Goal: Information Seeking & Learning: Compare options

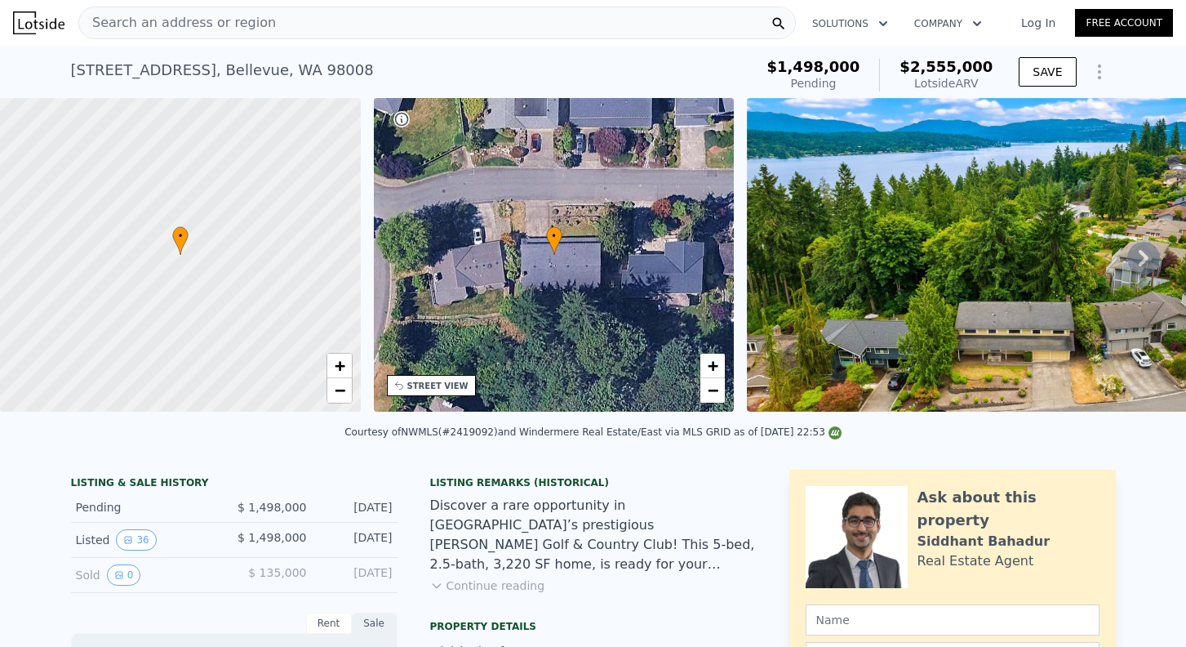
scroll to position [60, 0]
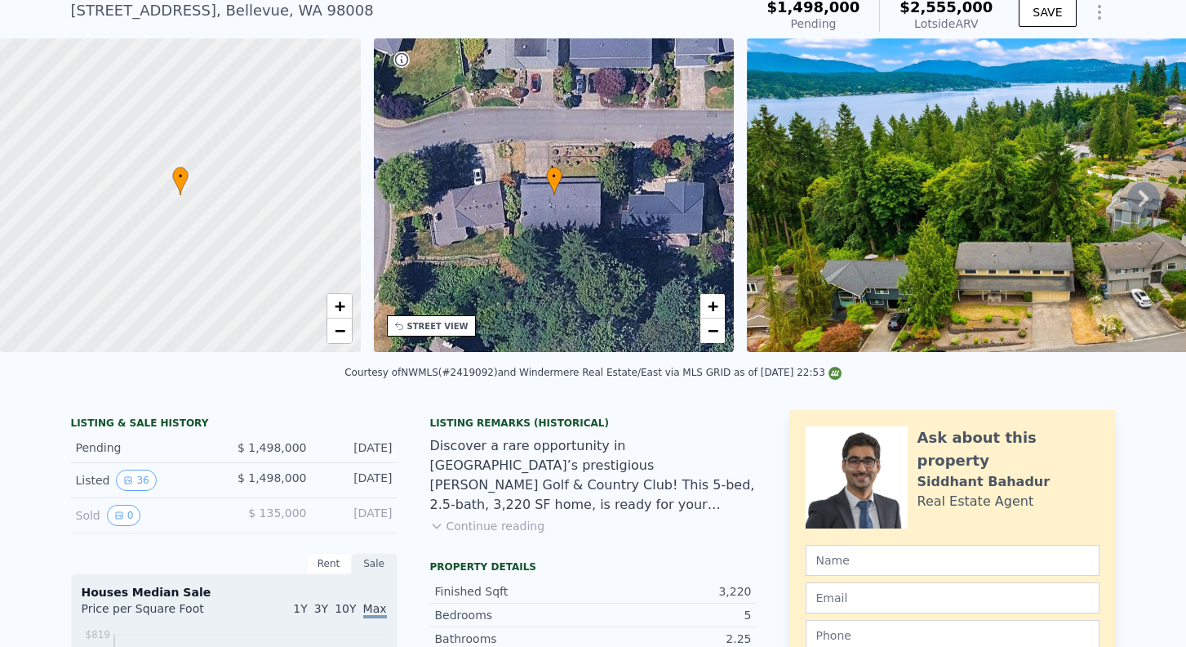
click at [505, 523] on button "Continue reading" at bounding box center [487, 526] width 115 height 16
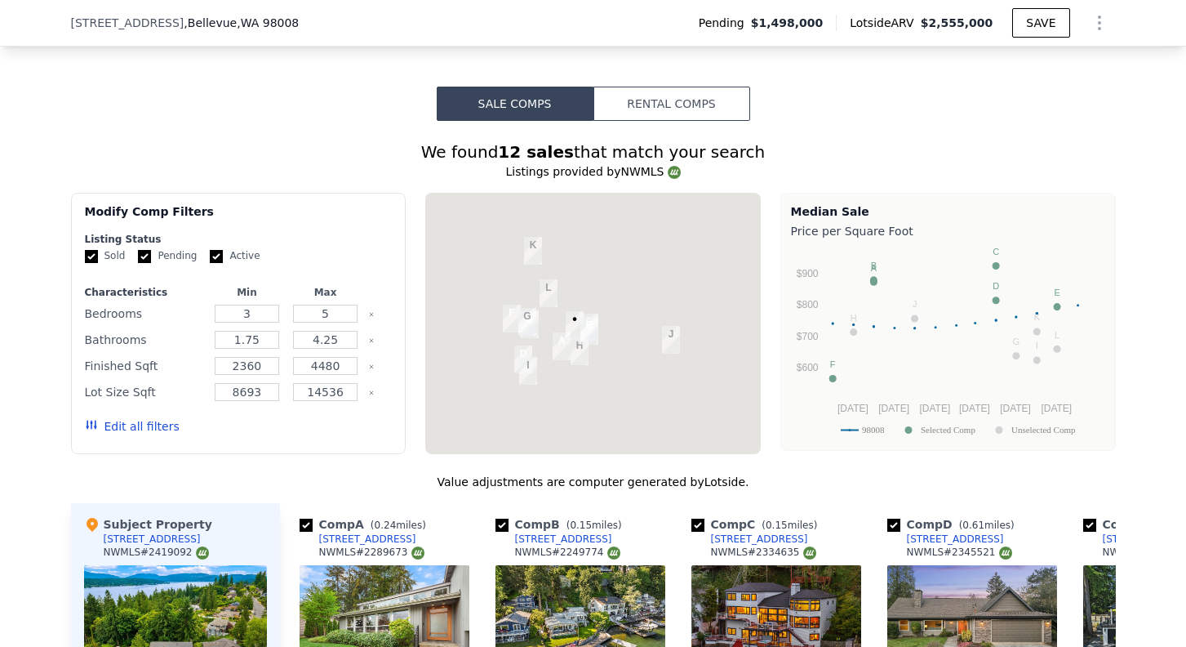
scroll to position [1873, 0]
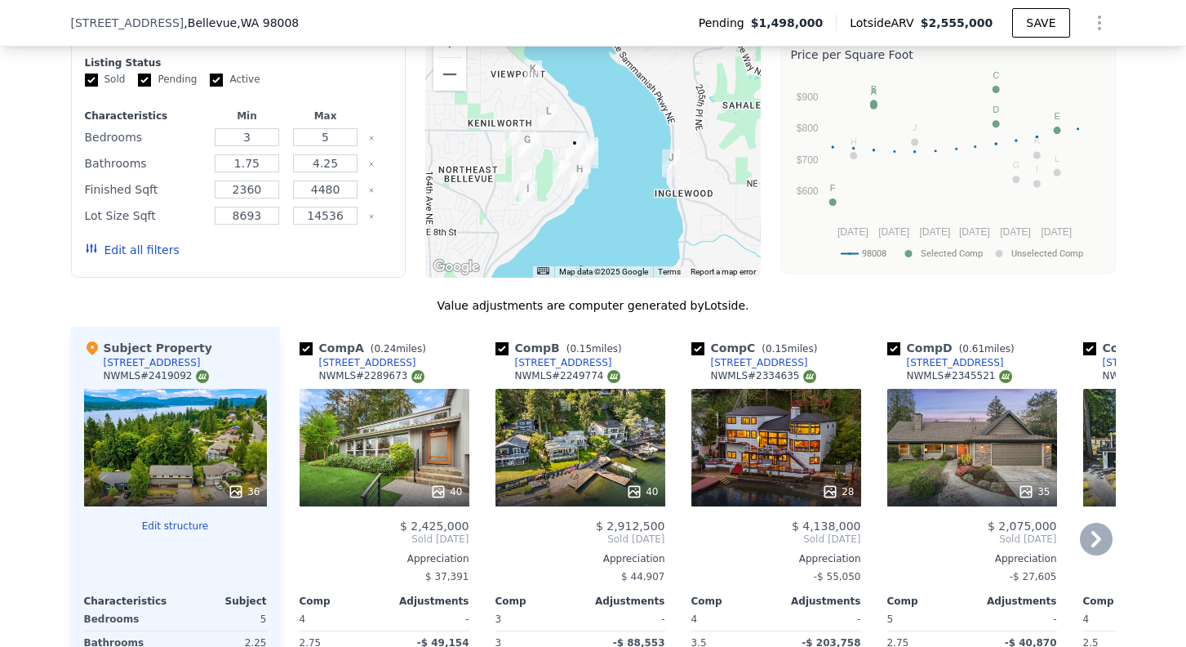
click at [500, 342] on input "checkbox" at bounding box center [502, 348] width 13 height 13
checkbox input "false"
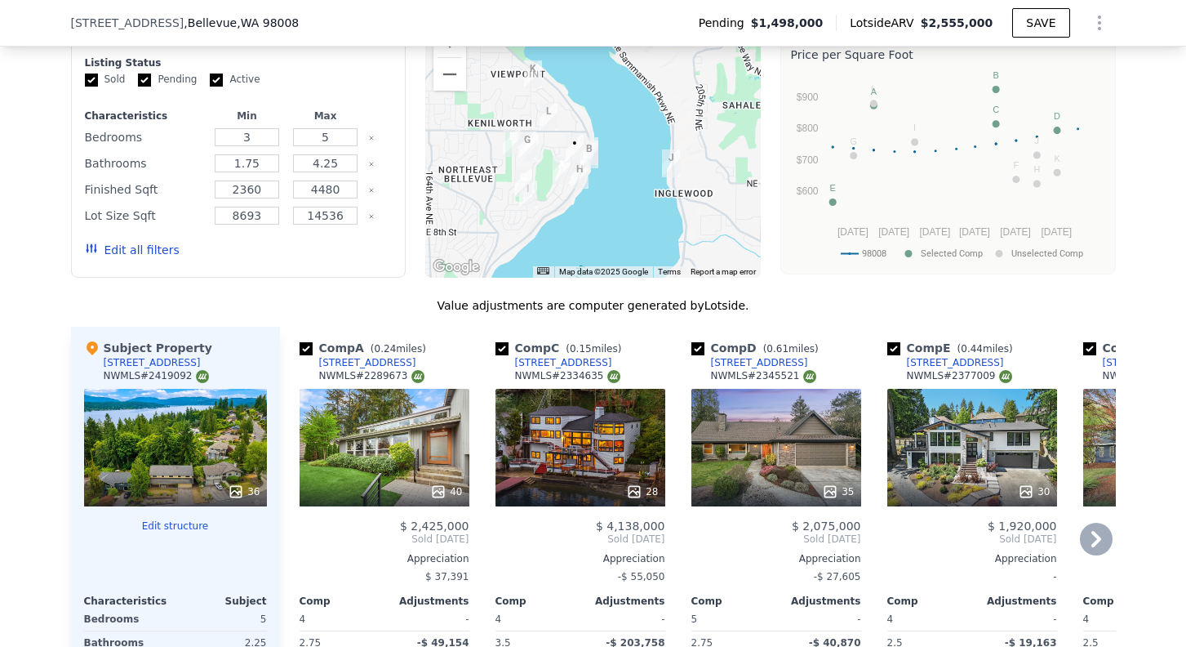
click at [504, 342] on input "checkbox" at bounding box center [502, 348] width 13 height 13
checkbox input "false"
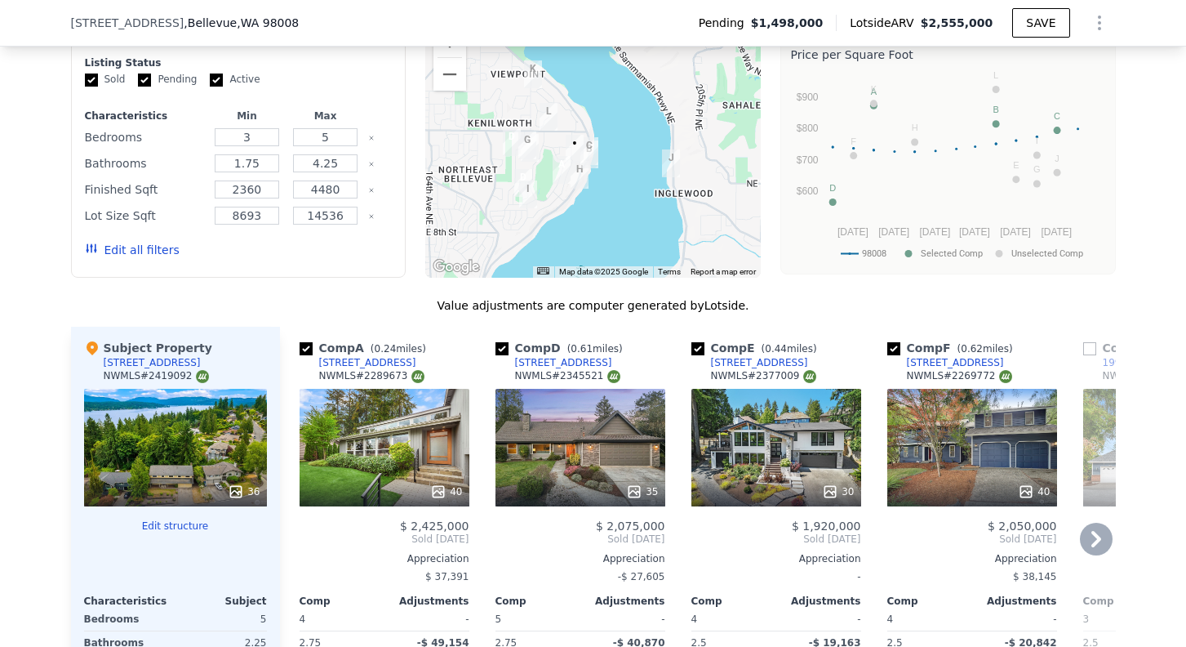
click at [414, 389] on div "40" at bounding box center [385, 448] width 170 height 118
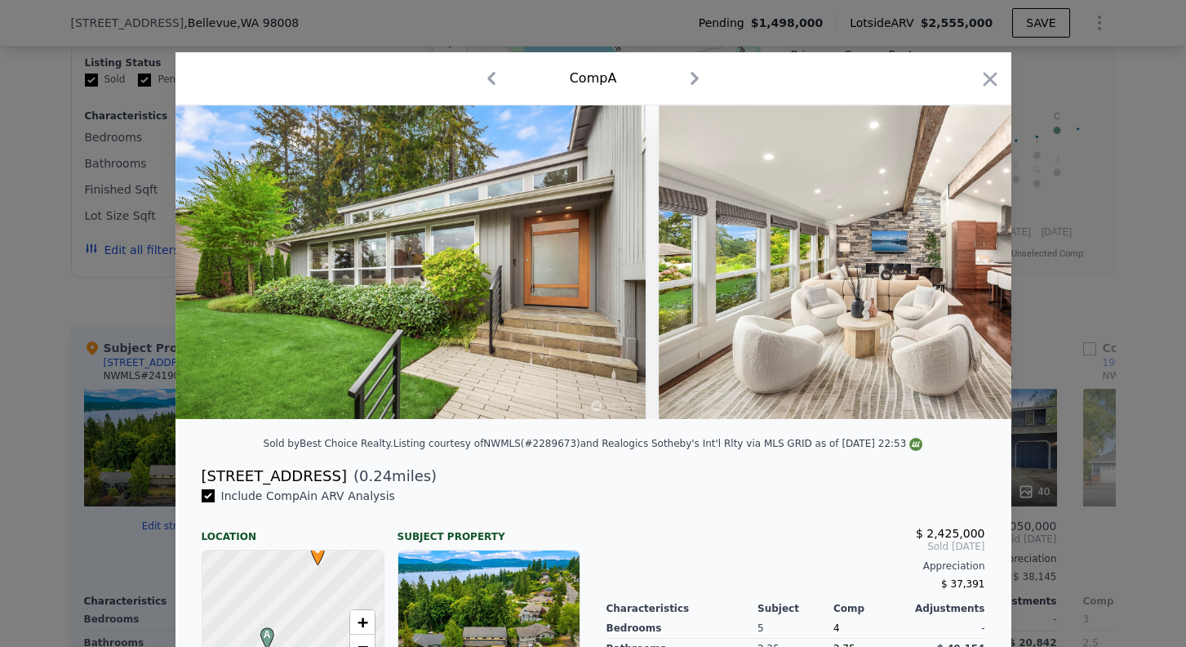
checkbox input "true"
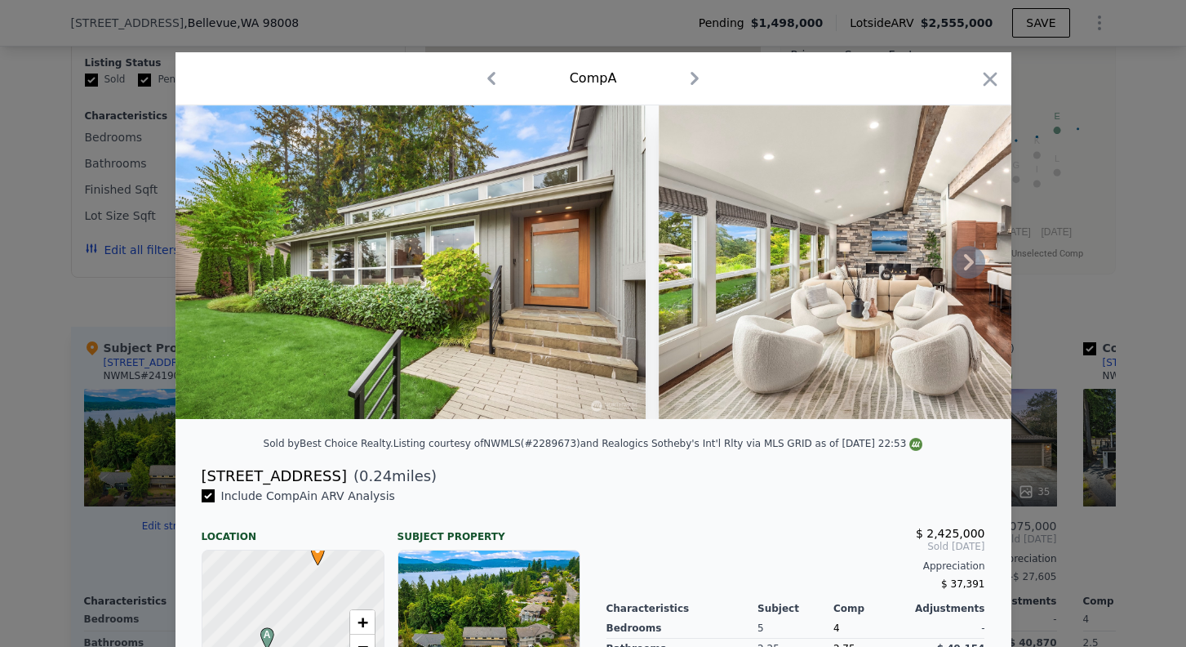
scroll to position [25, 0]
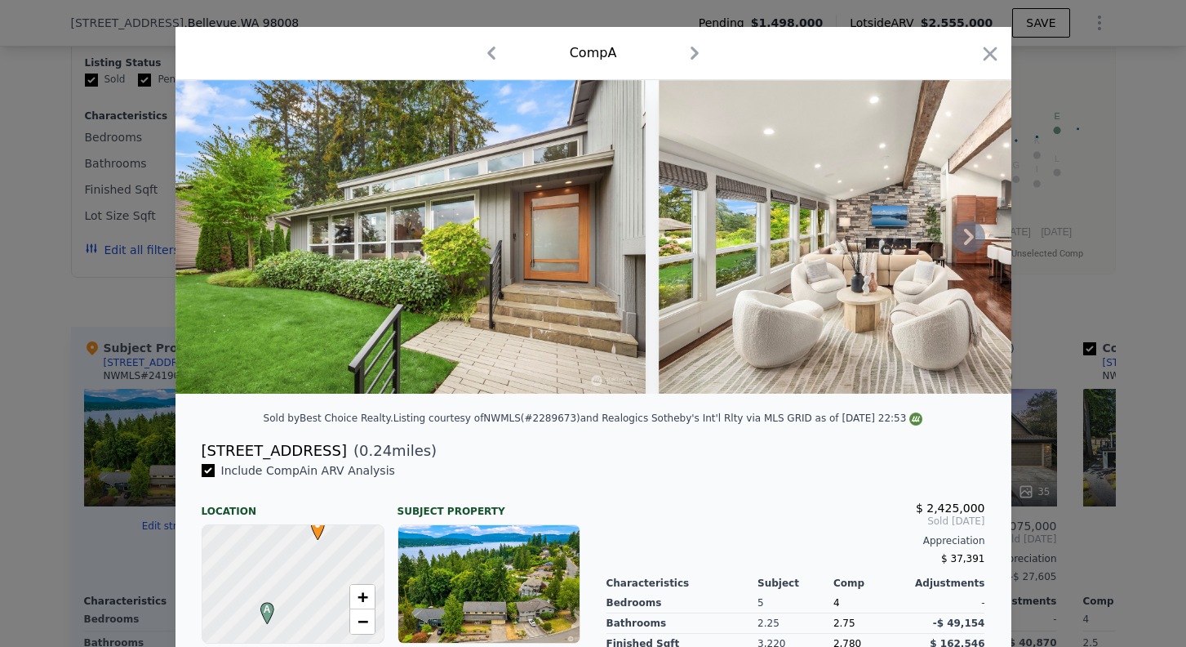
click at [461, 236] on img at bounding box center [411, 237] width 470 height 314
click at [502, 245] on img at bounding box center [411, 237] width 470 height 314
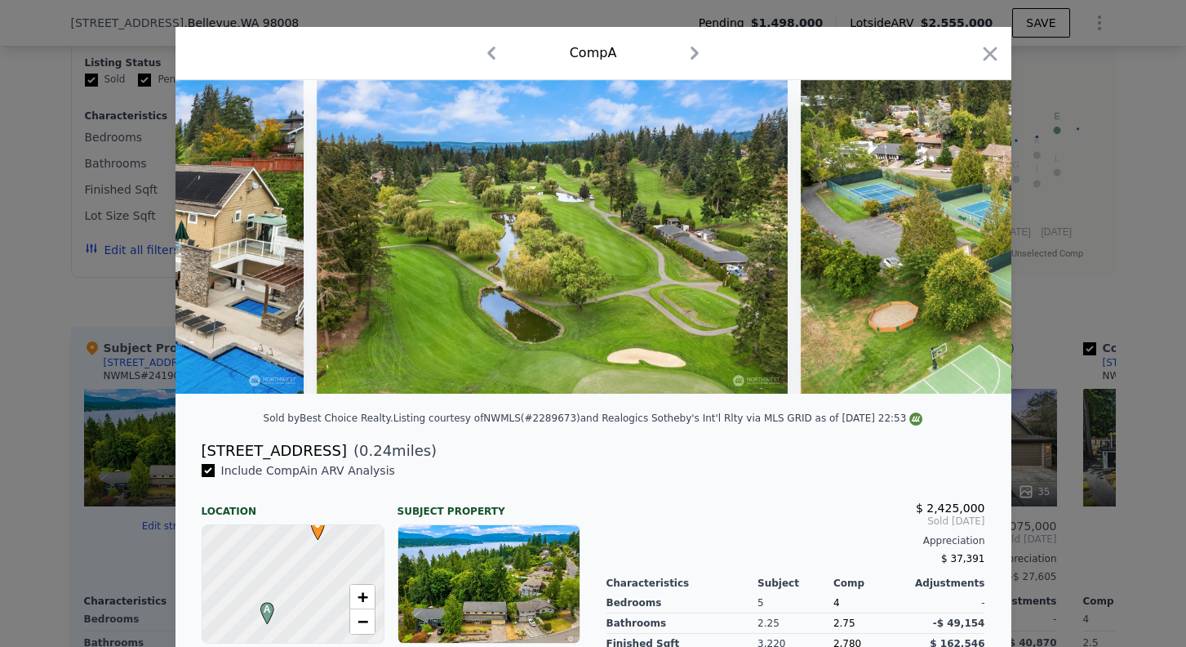
scroll to position [0, 17278]
click at [986, 56] on icon "button" at bounding box center [990, 54] width 14 height 14
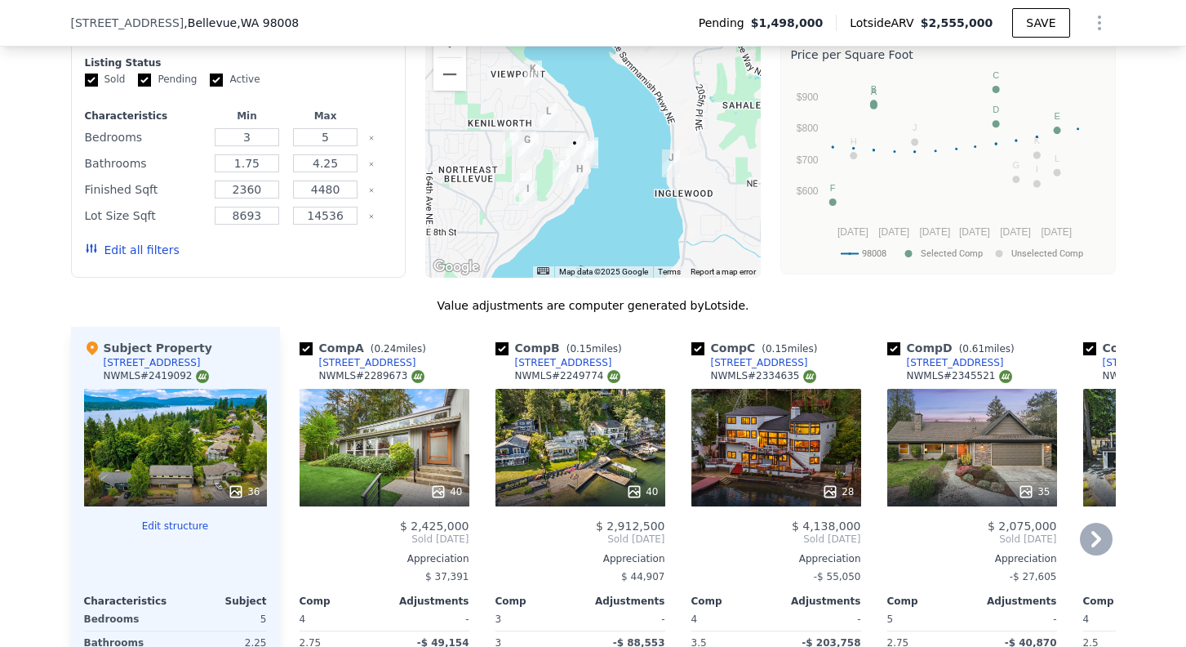
click at [417, 391] on div "40" at bounding box center [385, 448] width 170 height 118
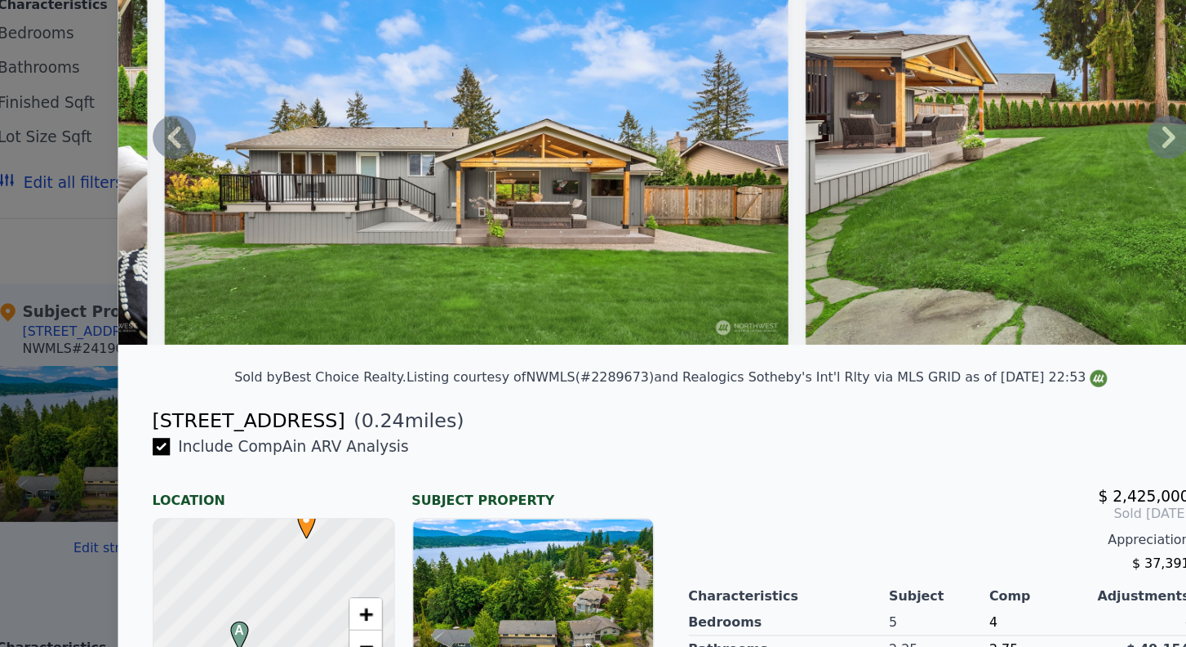
scroll to position [145, 0]
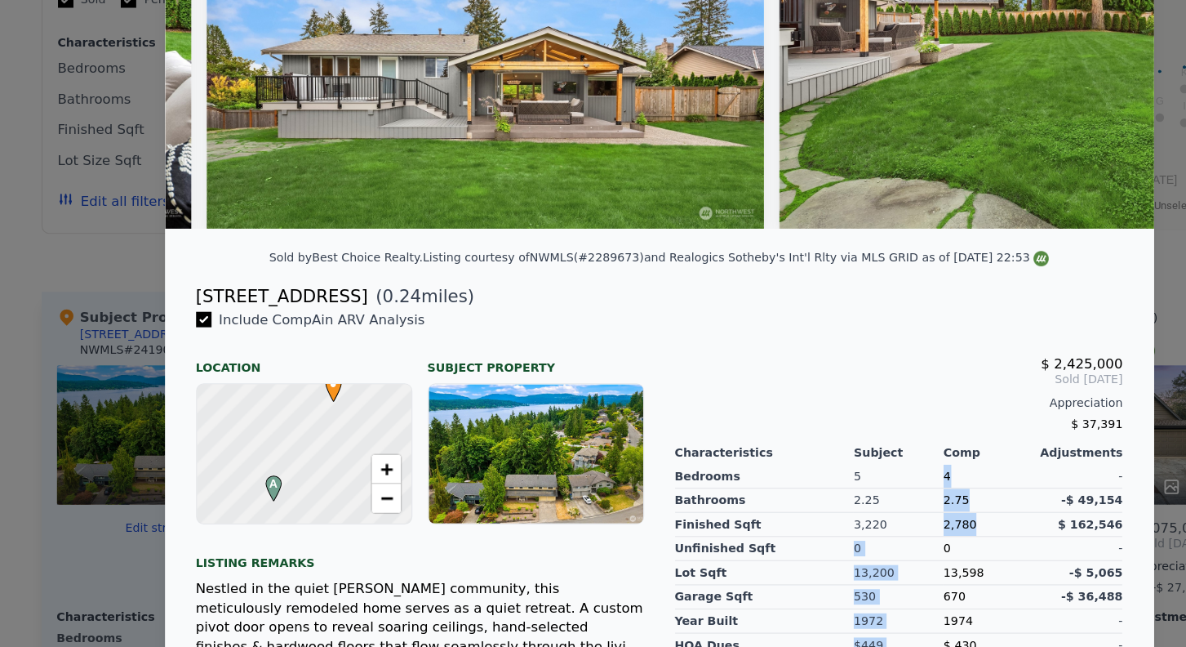
drag, startPoint x: 863, startPoint y: 524, endPoint x: 831, endPoint y: 526, distance: 31.9
click at [831, 526] on div "Bedrooms Bathrooms Finished Sqft Unfinished Sqft Lot Sqft Garage Sqft Year Buil…" at bounding box center [796, 552] width 379 height 167
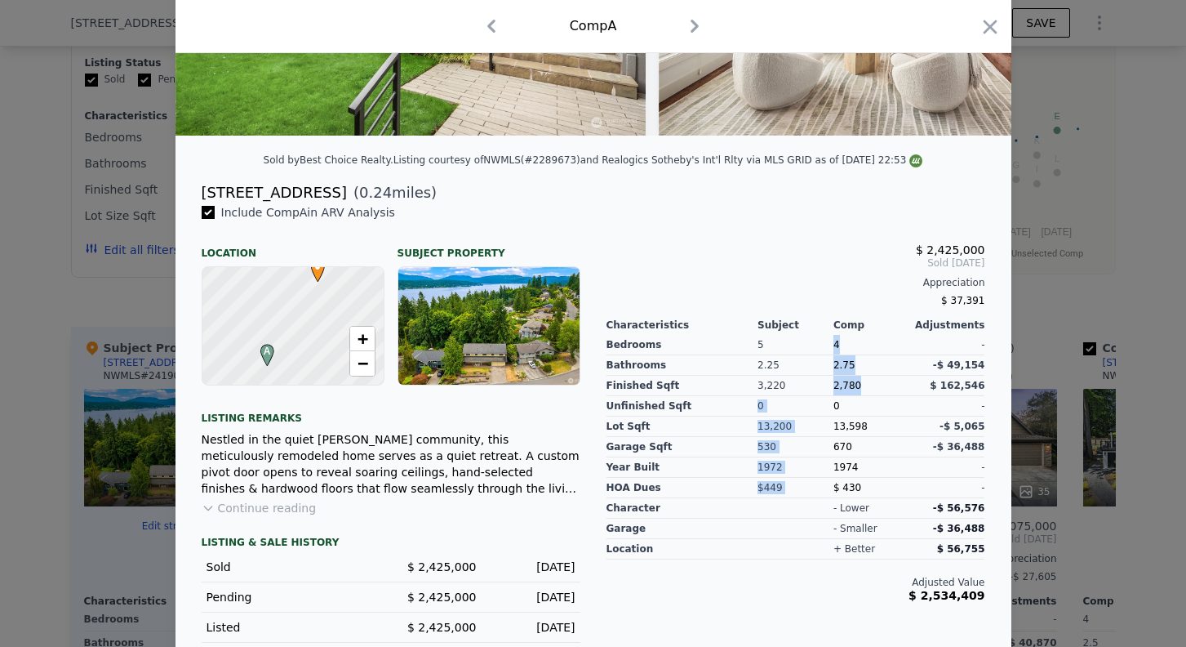
scroll to position [318, 0]
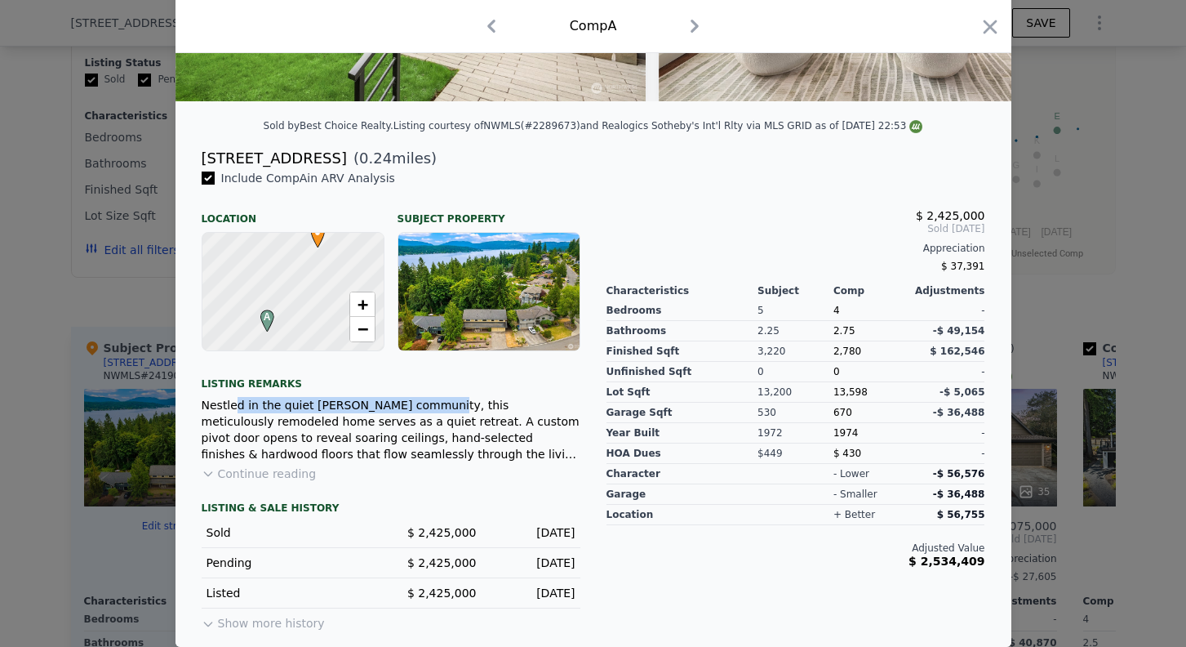
drag, startPoint x: 237, startPoint y: 411, endPoint x: 434, endPoint y: 397, distance: 197.3
click at [434, 397] on div "Nestled in the quiet Tam O'Shanter community, this meticulously remodeled home …" at bounding box center [391, 429] width 379 height 65
drag, startPoint x: 924, startPoint y: 563, endPoint x: 984, endPoint y: 560, distance: 59.7
click at [984, 560] on span "$ 2,534,409" at bounding box center [947, 560] width 76 height 13
drag, startPoint x: 759, startPoint y: 330, endPoint x: 783, endPoint y: 330, distance: 23.7
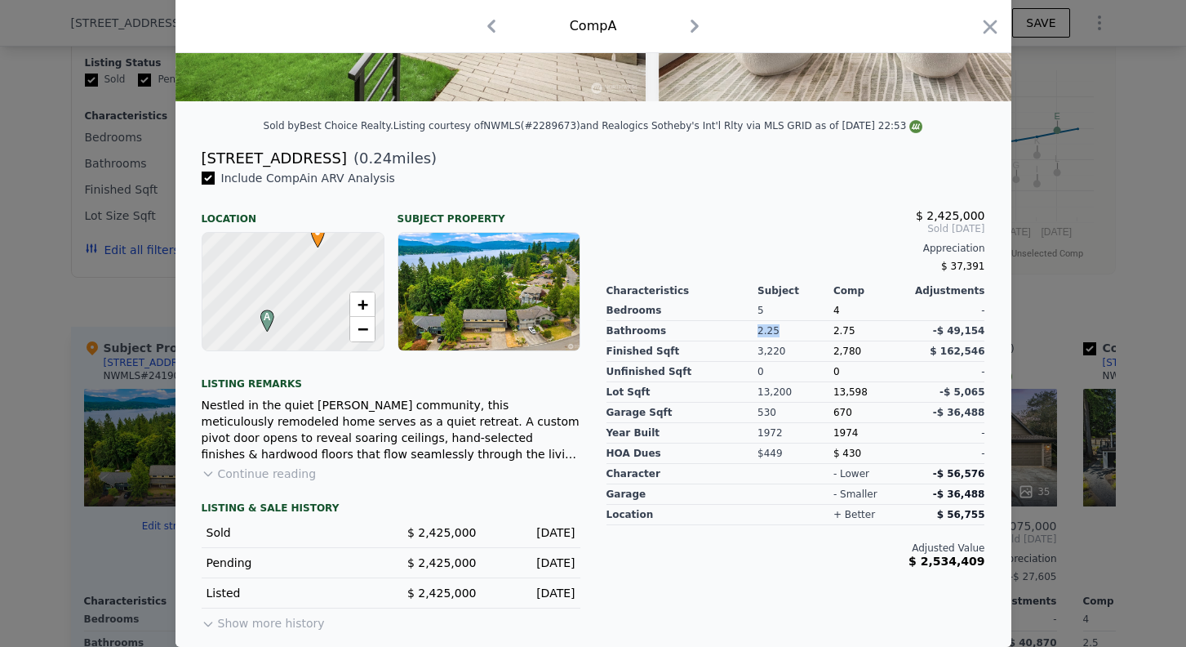
click at [783, 330] on div "2.25" at bounding box center [796, 331] width 76 height 20
drag, startPoint x: 754, startPoint y: 394, endPoint x: 781, endPoint y: 391, distance: 27.9
click at [781, 391] on div "Bedrooms Bathrooms Finished Sqft Unfinished Sqft Lot Sqft Garage Sqft Year Buil…" at bounding box center [796, 380] width 379 height 167
click at [781, 391] on div "13,200" at bounding box center [796, 392] width 76 height 20
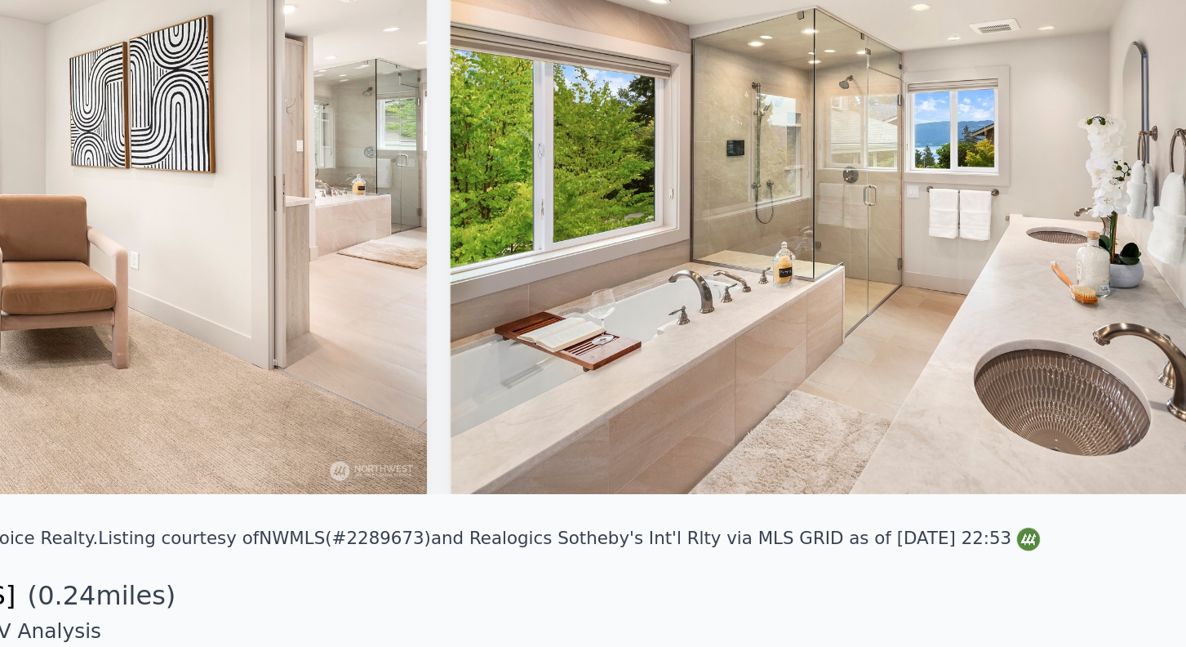
scroll to position [0, 9268]
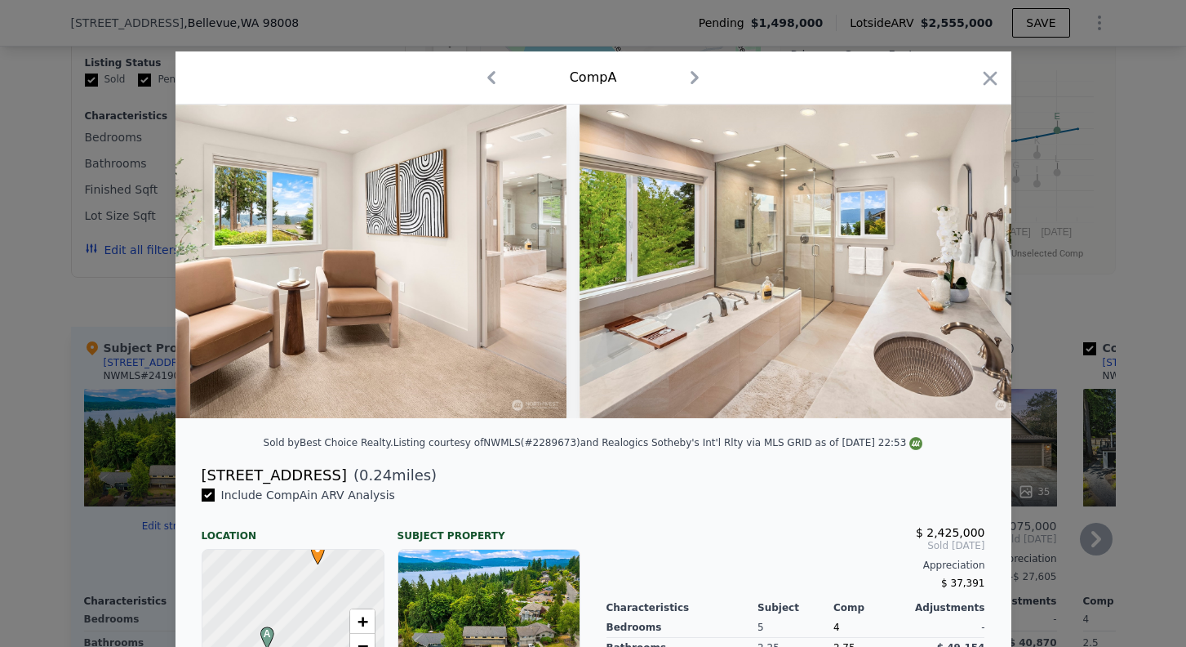
click at [991, 82] on icon "button" at bounding box center [990, 78] width 23 height 23
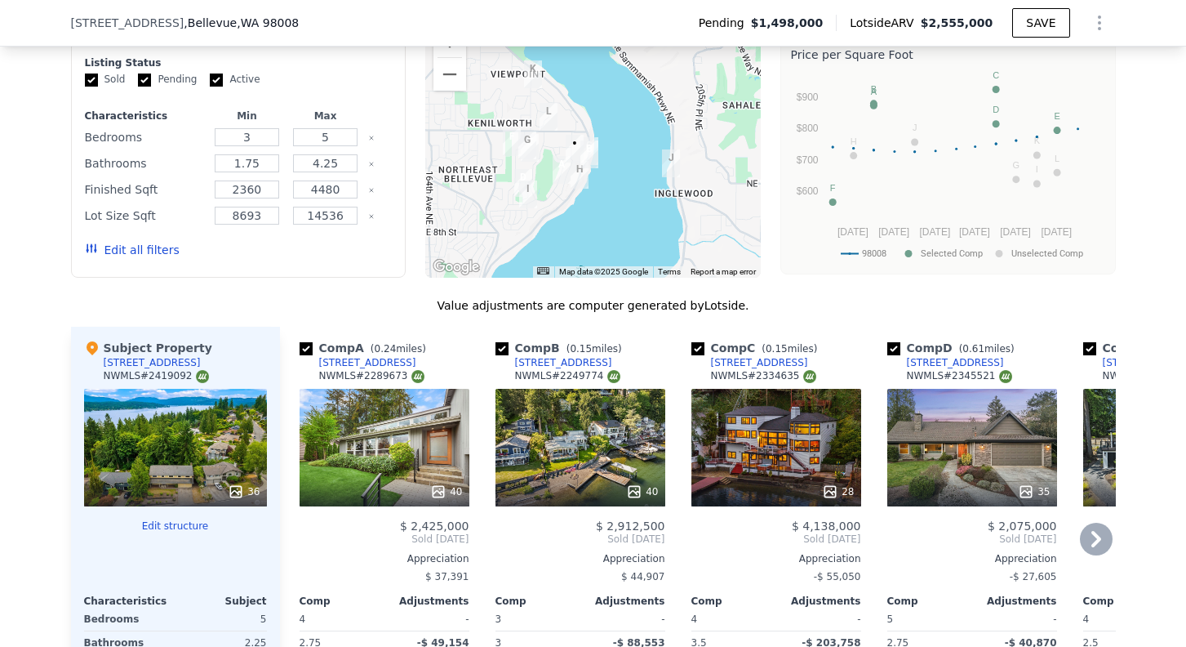
scroll to position [1897, 0]
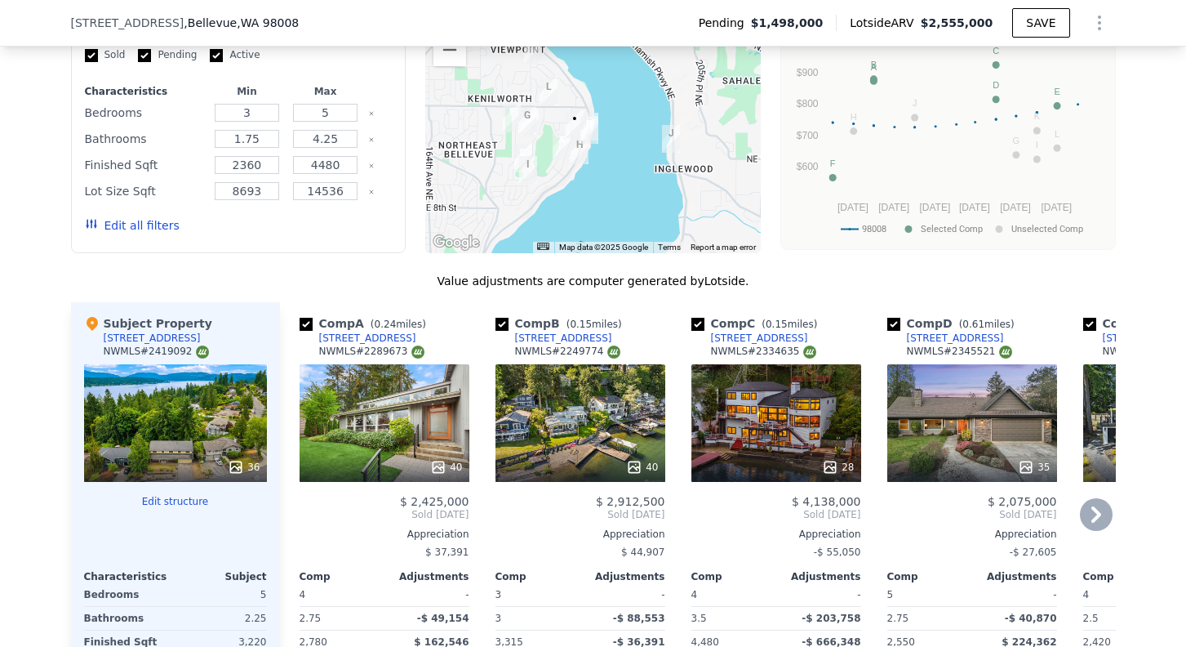
click at [576, 384] on div "40" at bounding box center [581, 423] width 170 height 118
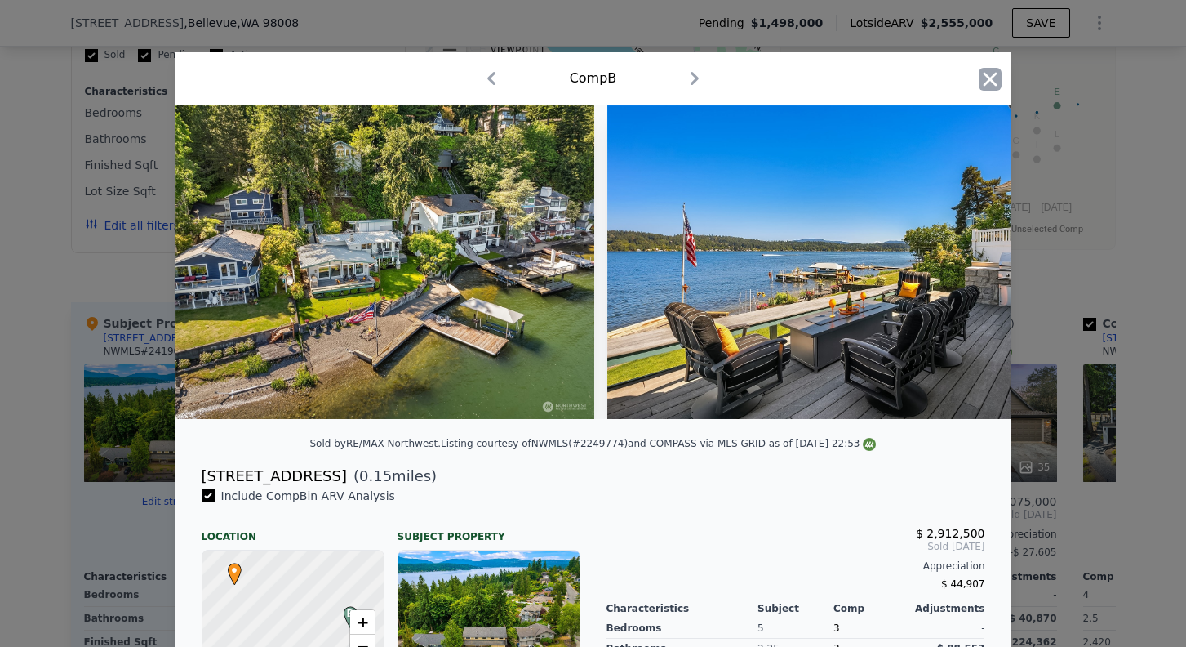
click at [984, 78] on icon "button" at bounding box center [990, 79] width 23 height 23
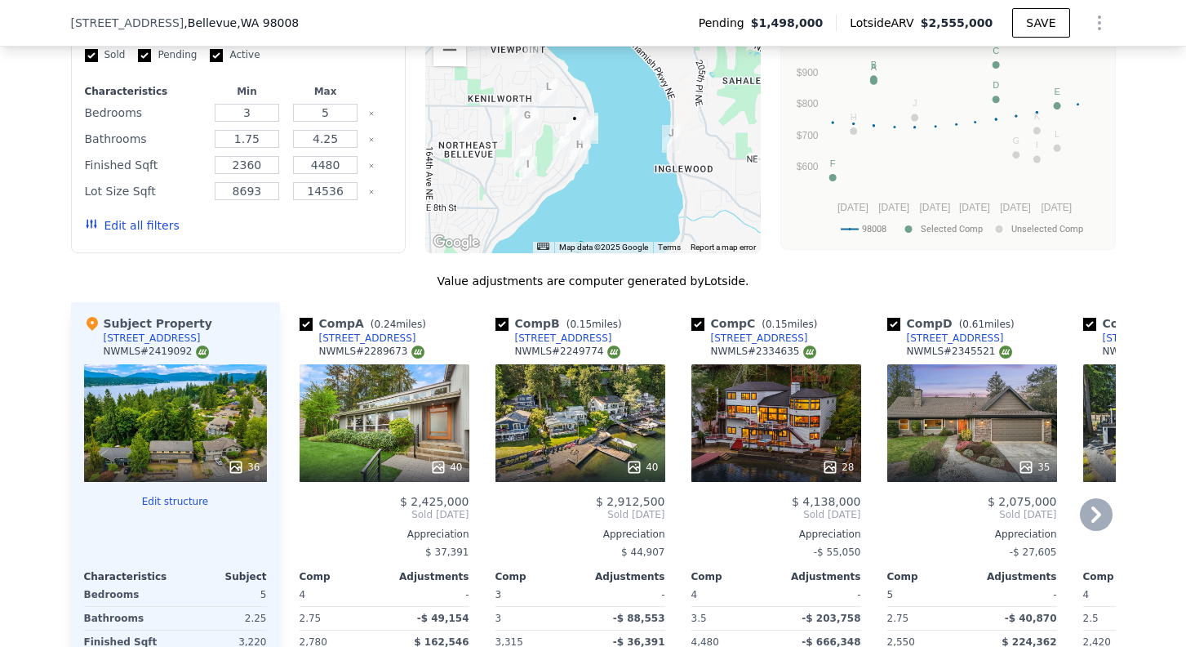
click at [502, 318] on input "checkbox" at bounding box center [502, 324] width 13 height 13
checkbox input "false"
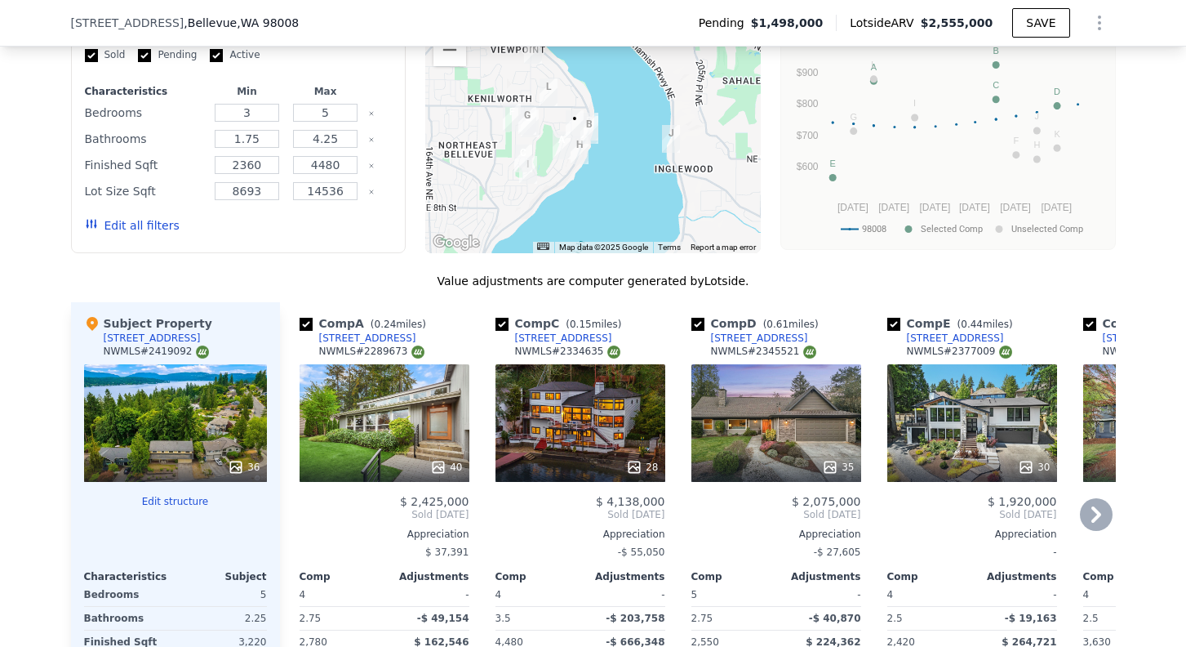
click at [500, 318] on input "checkbox" at bounding box center [502, 324] width 13 height 13
checkbox input "false"
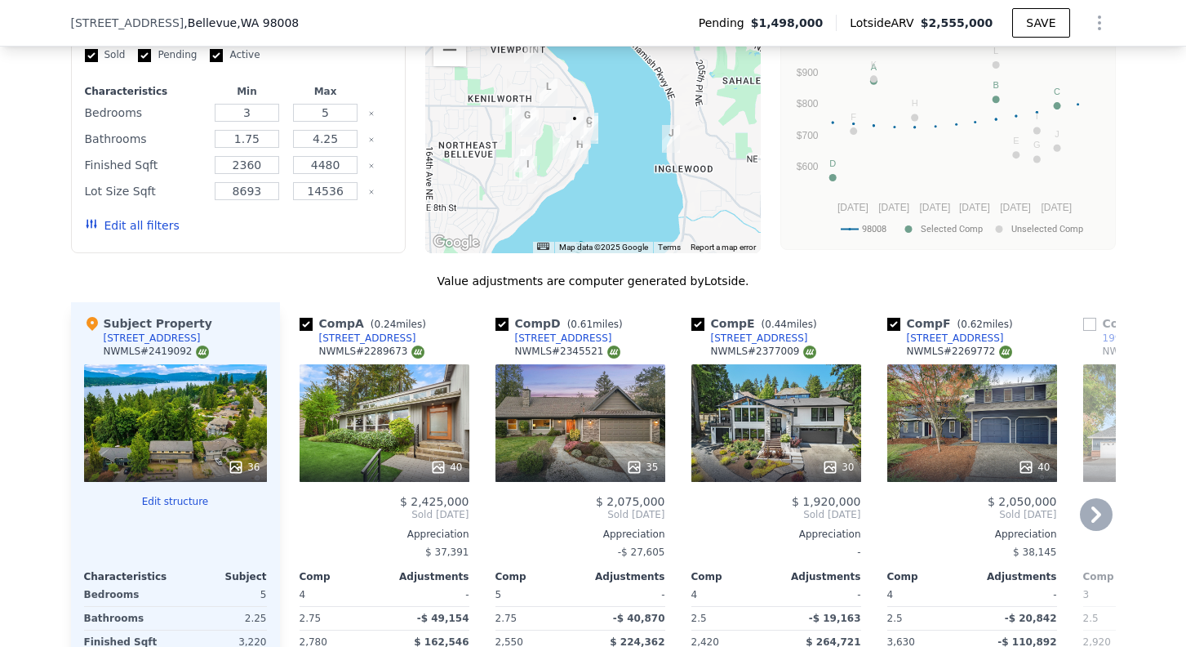
click at [597, 364] on div "35" at bounding box center [581, 423] width 170 height 118
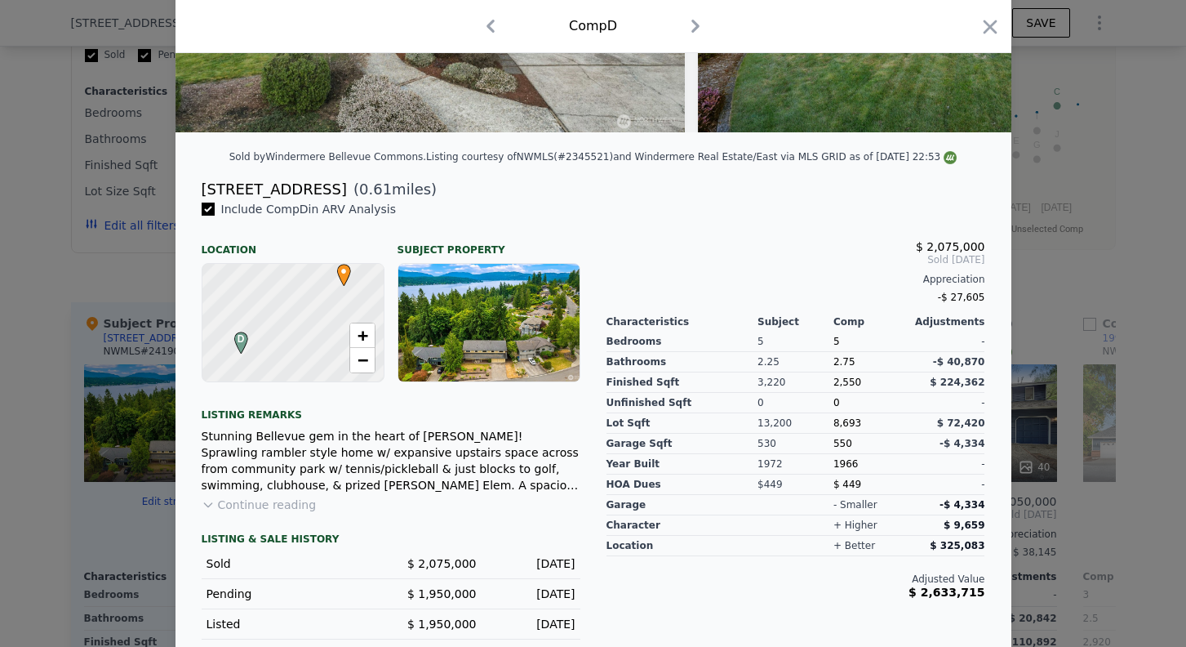
scroll to position [318, 0]
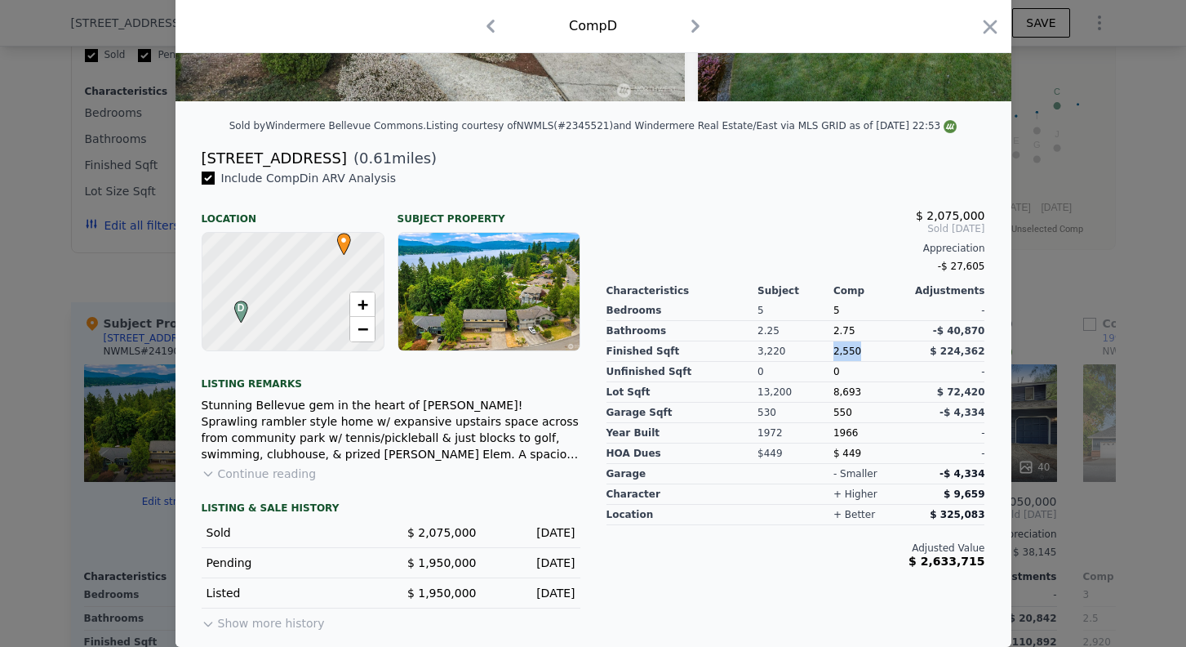
drag, startPoint x: 833, startPoint y: 349, endPoint x: 861, endPoint y: 349, distance: 28.6
click at [861, 349] on div "2,550" at bounding box center [872, 351] width 76 height 20
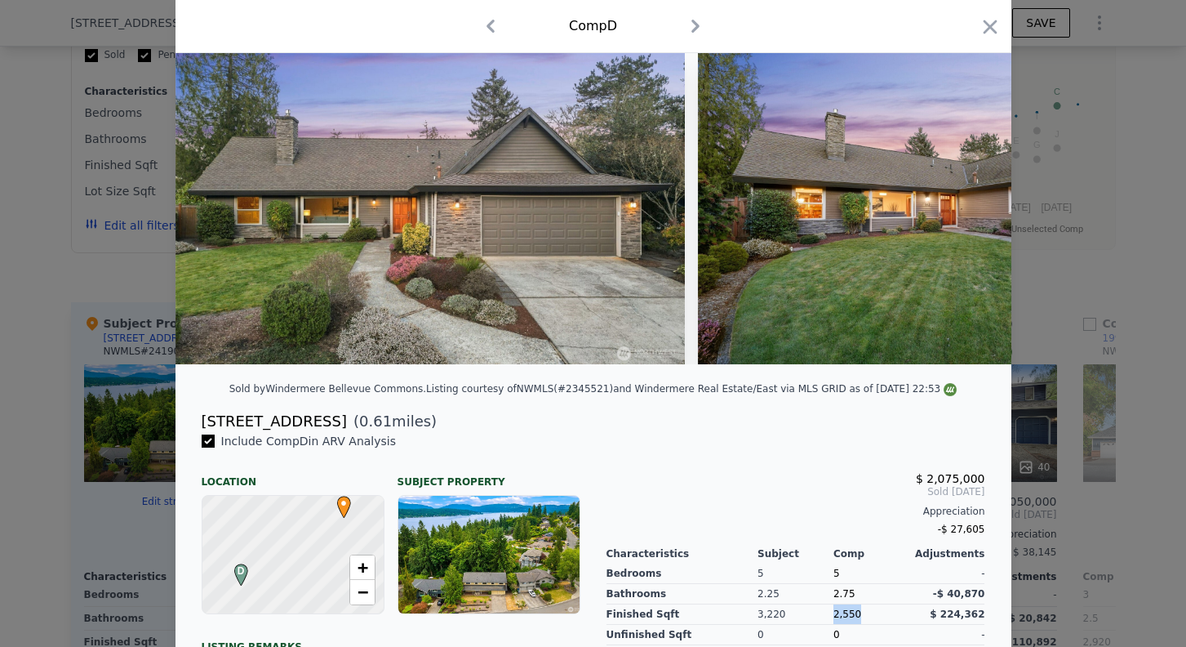
scroll to position [43, 0]
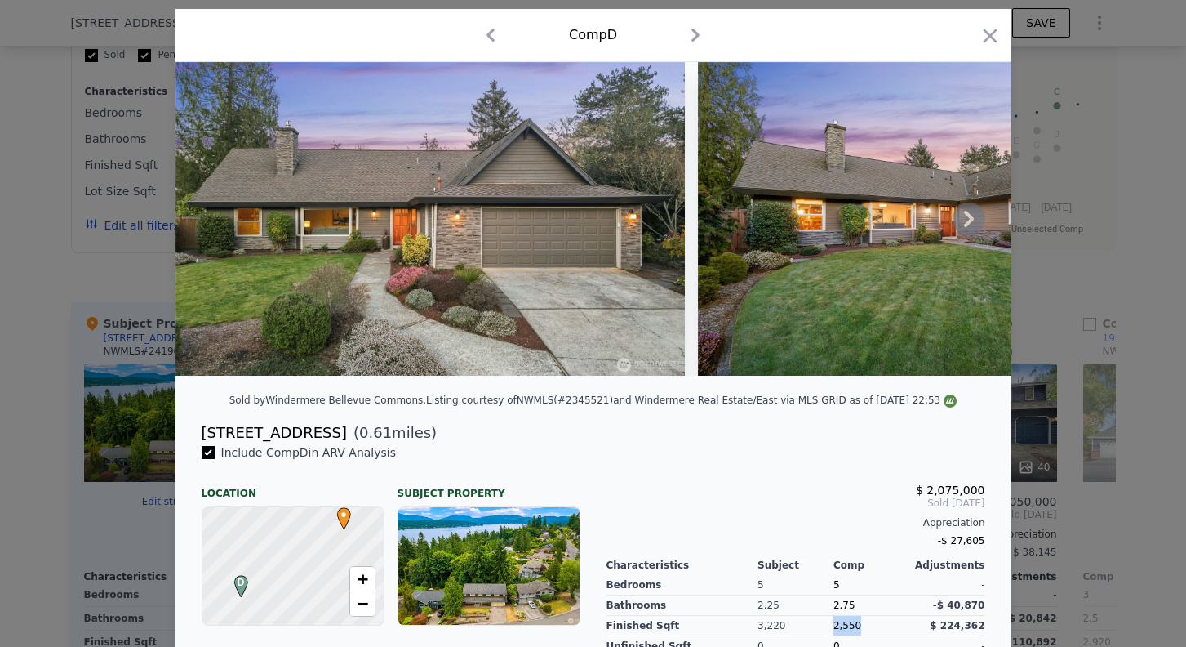
click at [505, 271] on img at bounding box center [430, 219] width 509 height 314
click at [462, 265] on img at bounding box center [430, 219] width 509 height 314
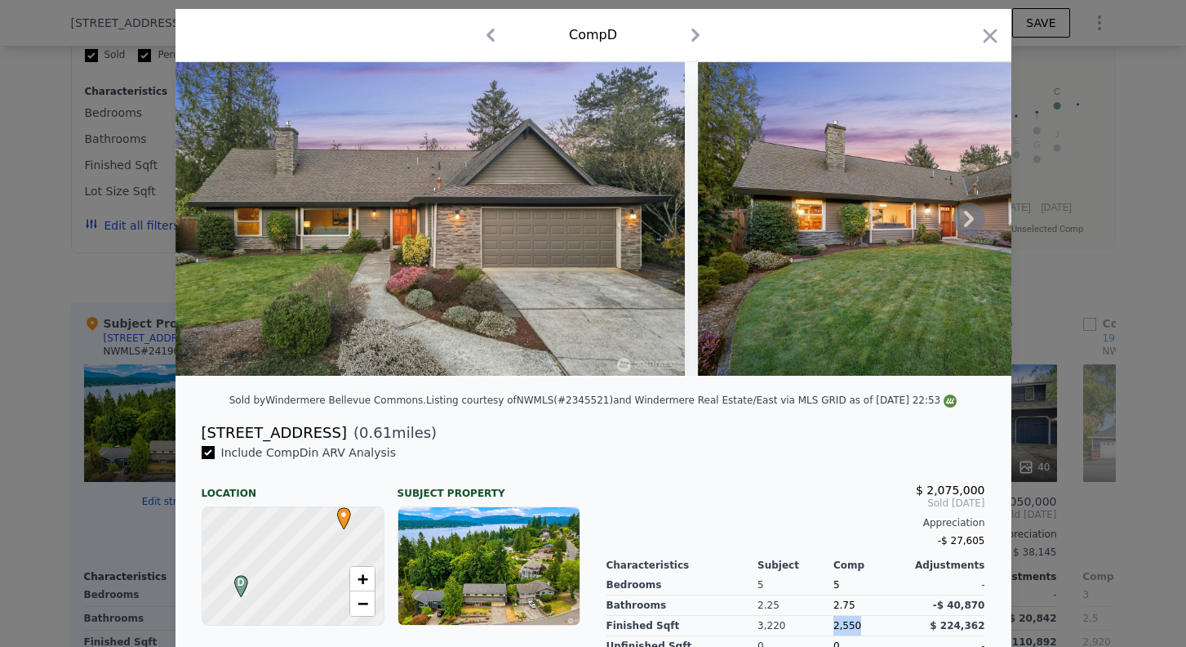
click at [462, 265] on img at bounding box center [430, 219] width 509 height 314
click at [652, 231] on img at bounding box center [430, 219] width 509 height 314
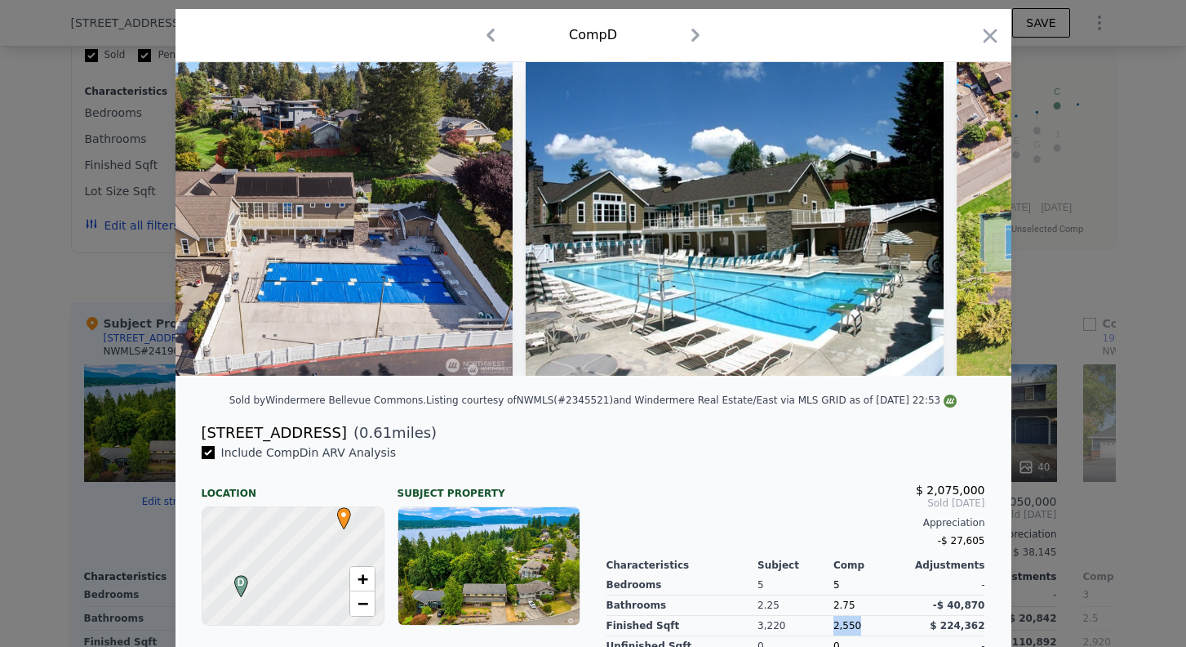
scroll to position [0, 14699]
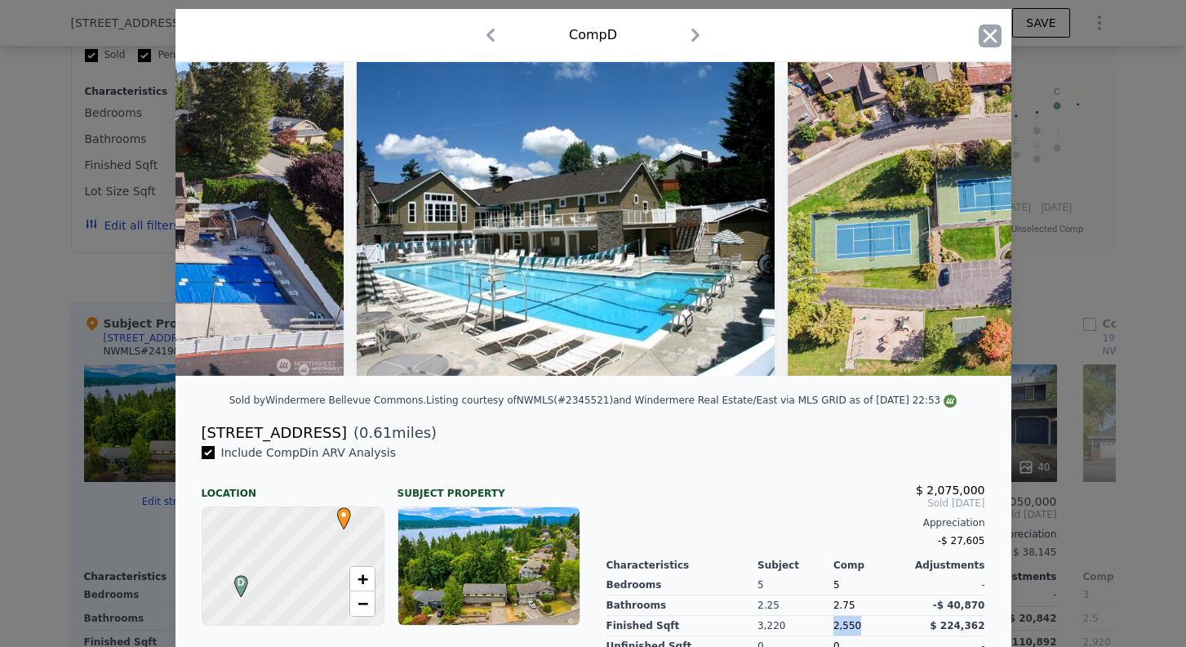
click at [991, 37] on icon "button" at bounding box center [990, 36] width 14 height 14
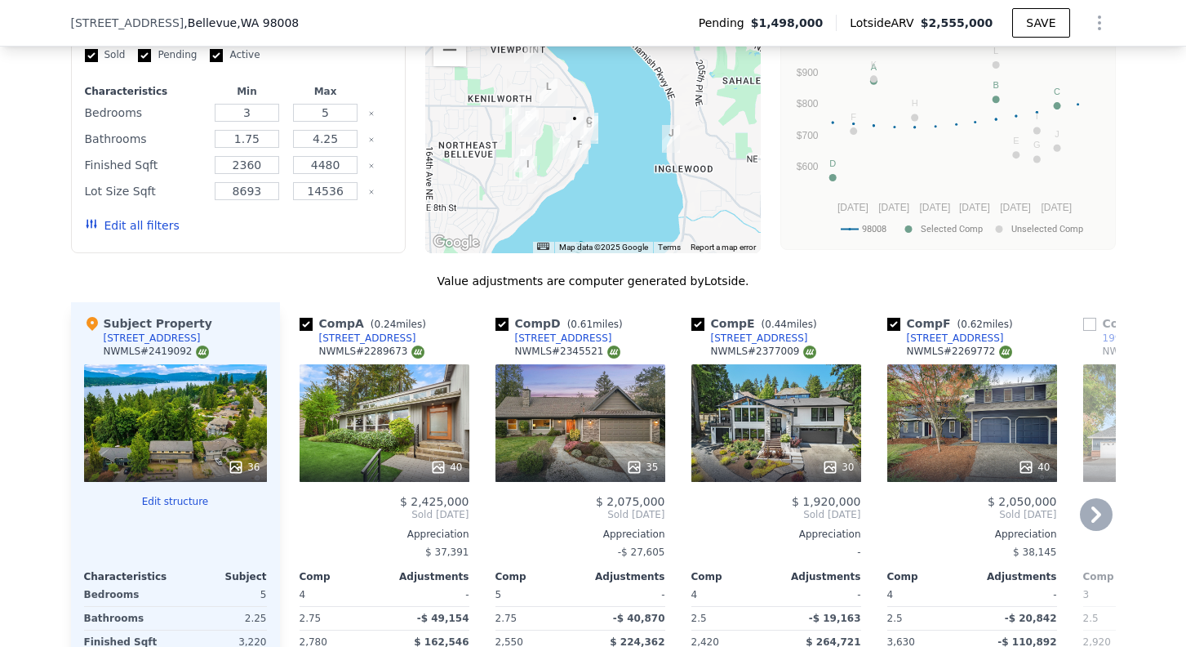
click at [780, 368] on div "30" at bounding box center [777, 423] width 170 height 118
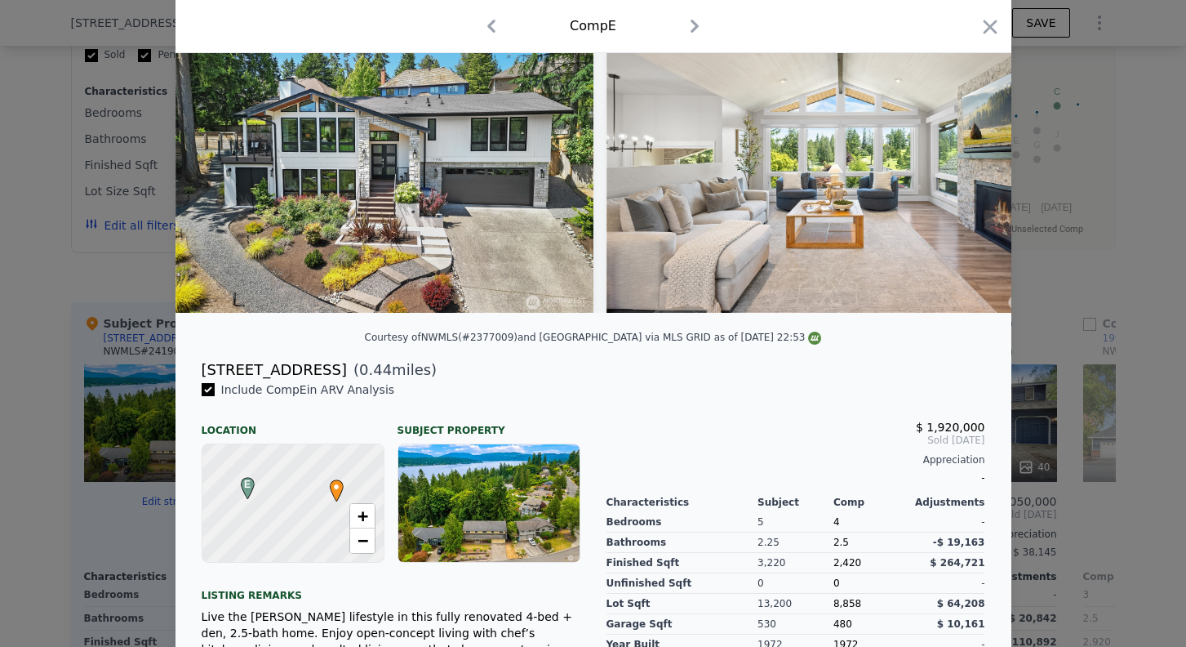
scroll to position [93, 0]
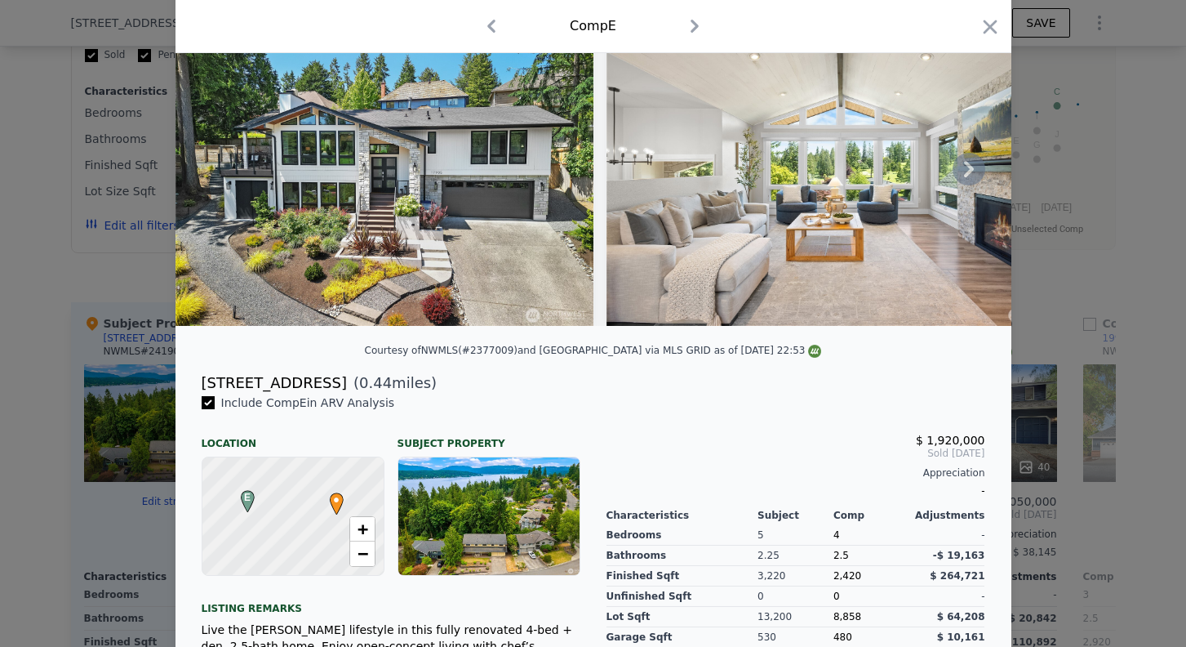
click at [504, 278] on img at bounding box center [385, 169] width 418 height 314
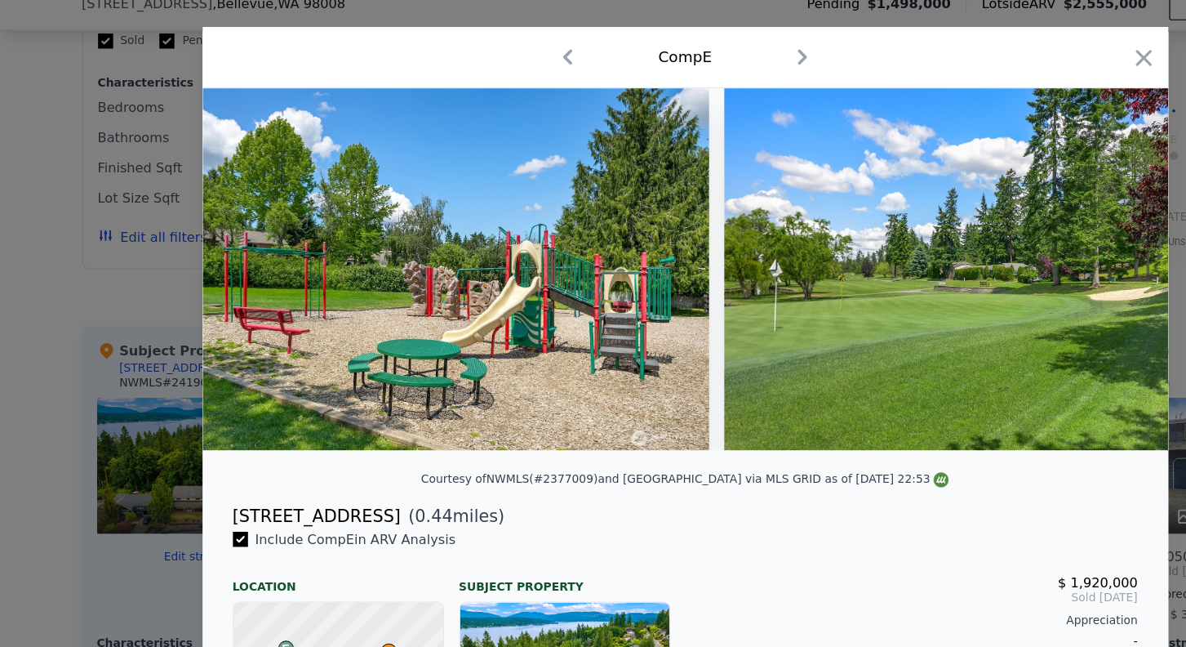
scroll to position [0, 13511]
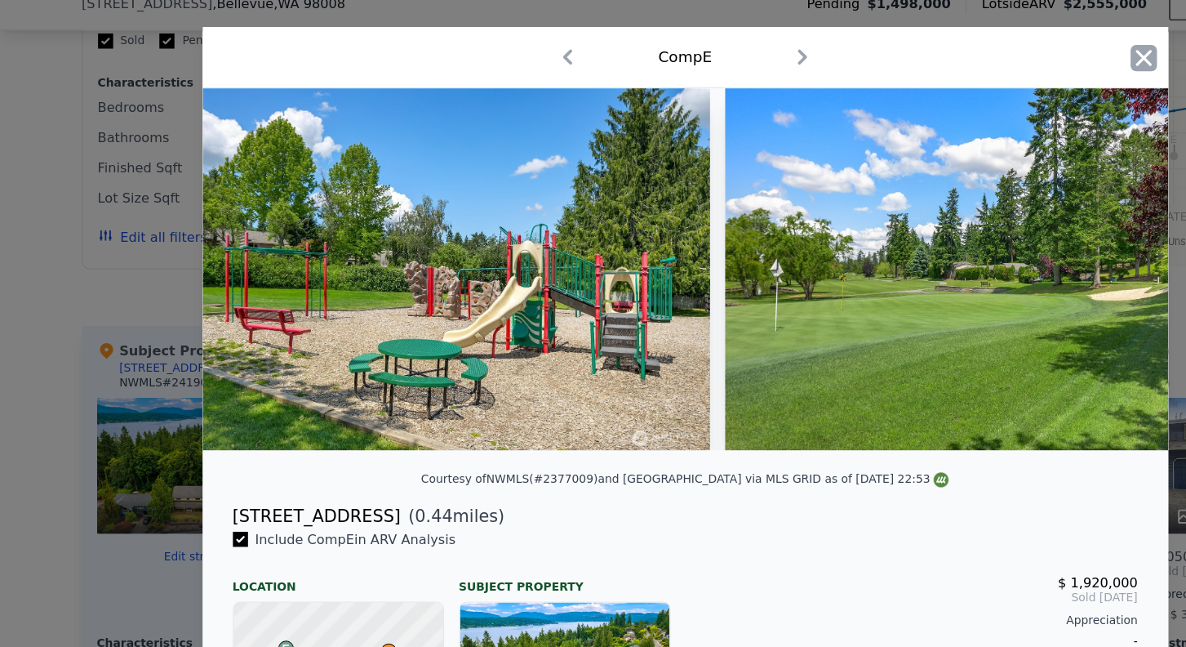
click at [996, 69] on icon "button" at bounding box center [990, 70] width 23 height 23
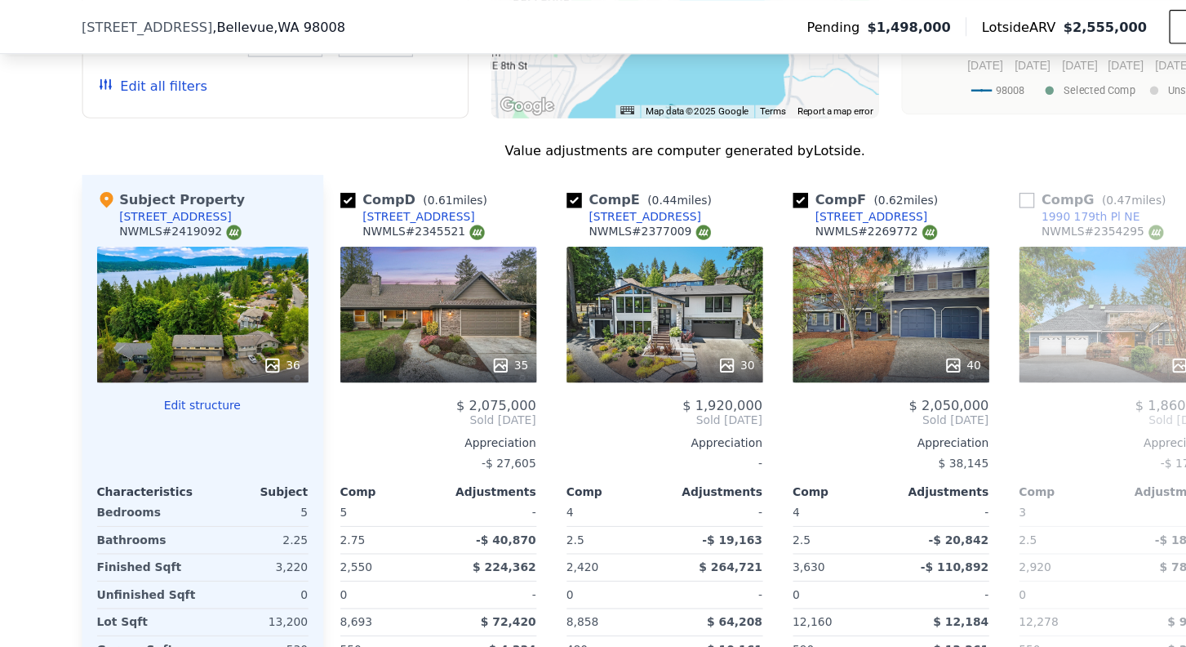
scroll to position [0, 202]
click at [777, 216] on div "40" at bounding box center [771, 272] width 170 height 118
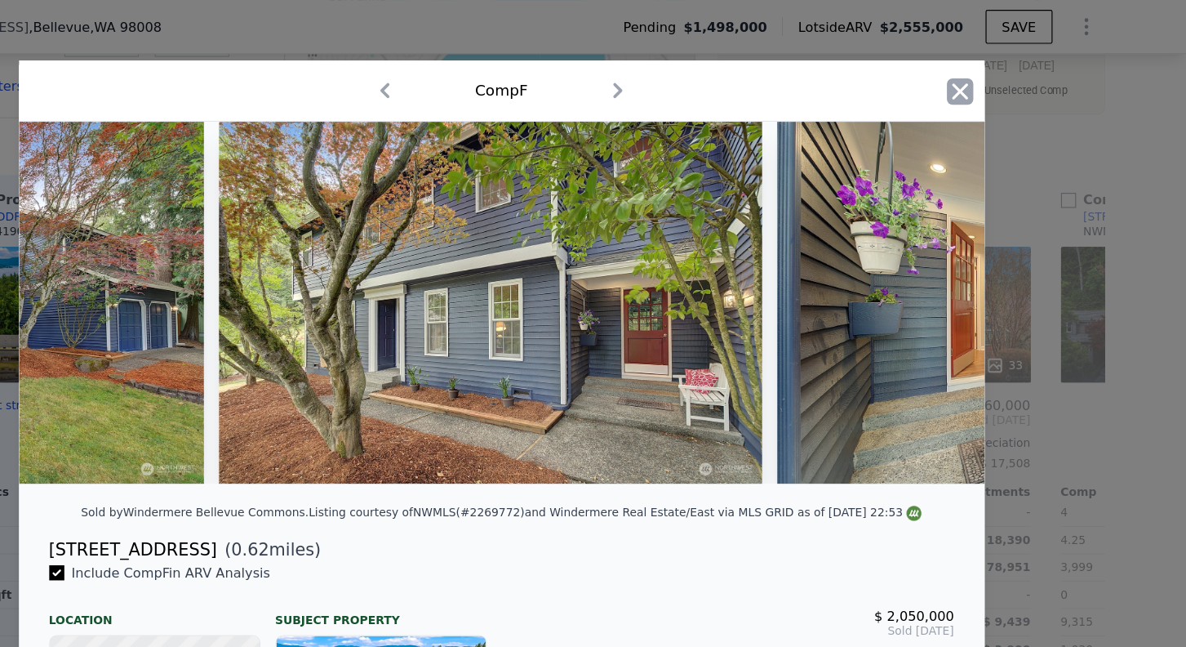
click at [994, 79] on icon "button" at bounding box center [990, 79] width 23 height 23
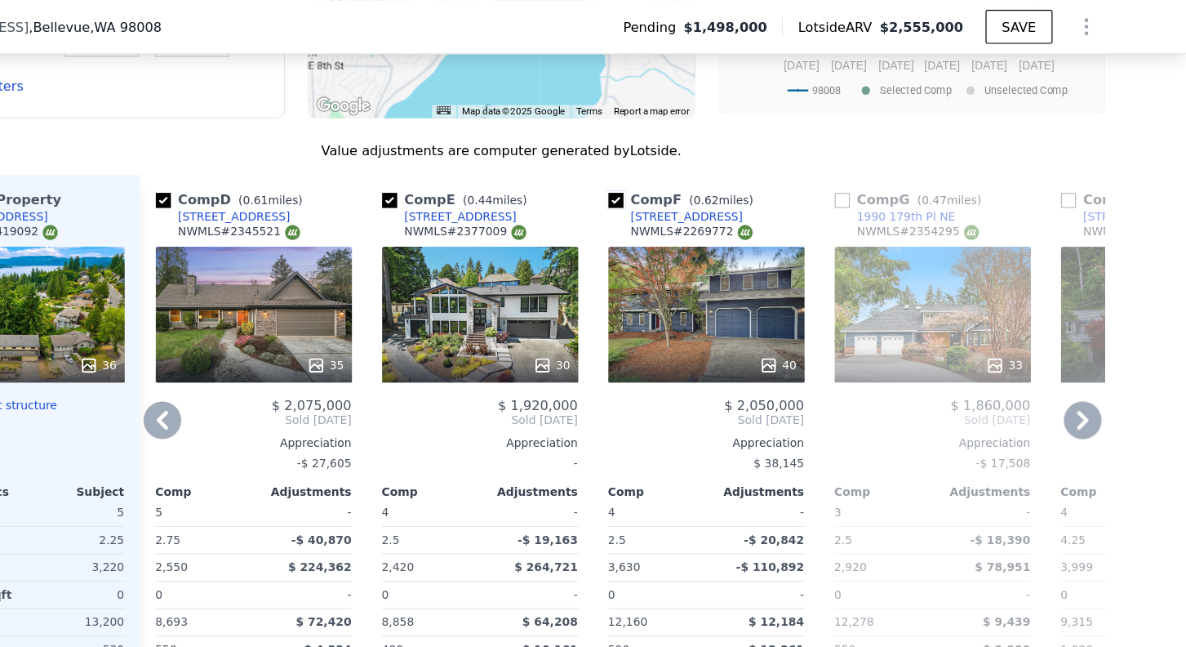
click at [692, 167] on input "checkbox" at bounding box center [692, 173] width 13 height 13
checkbox input "false"
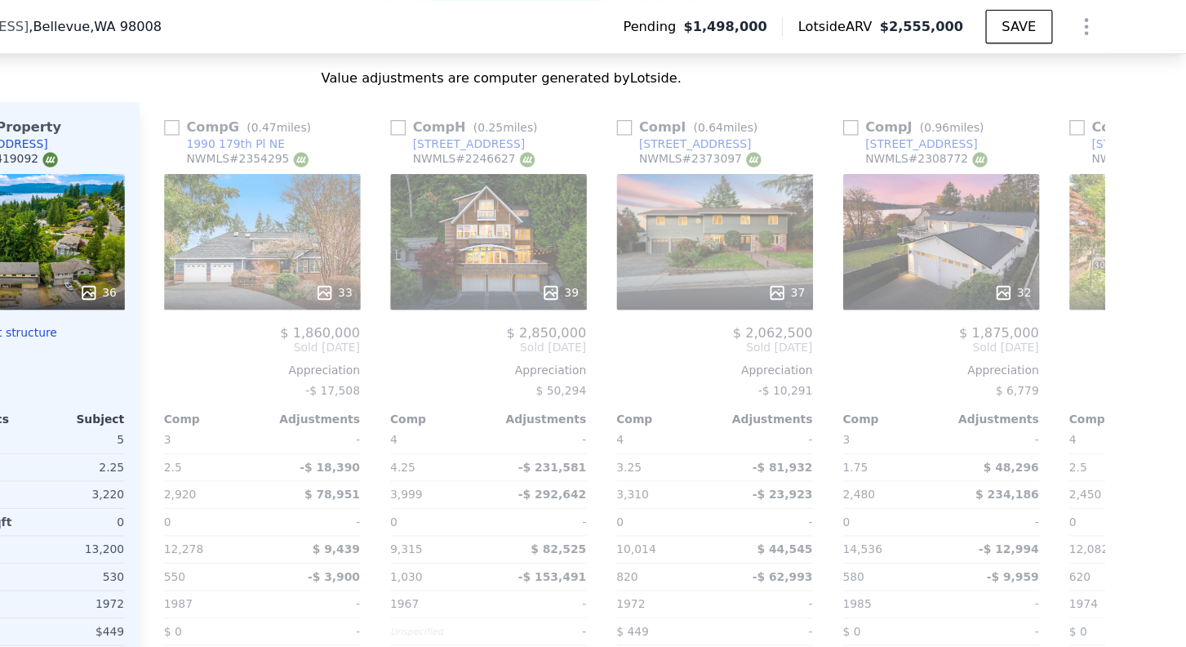
scroll to position [0, 635]
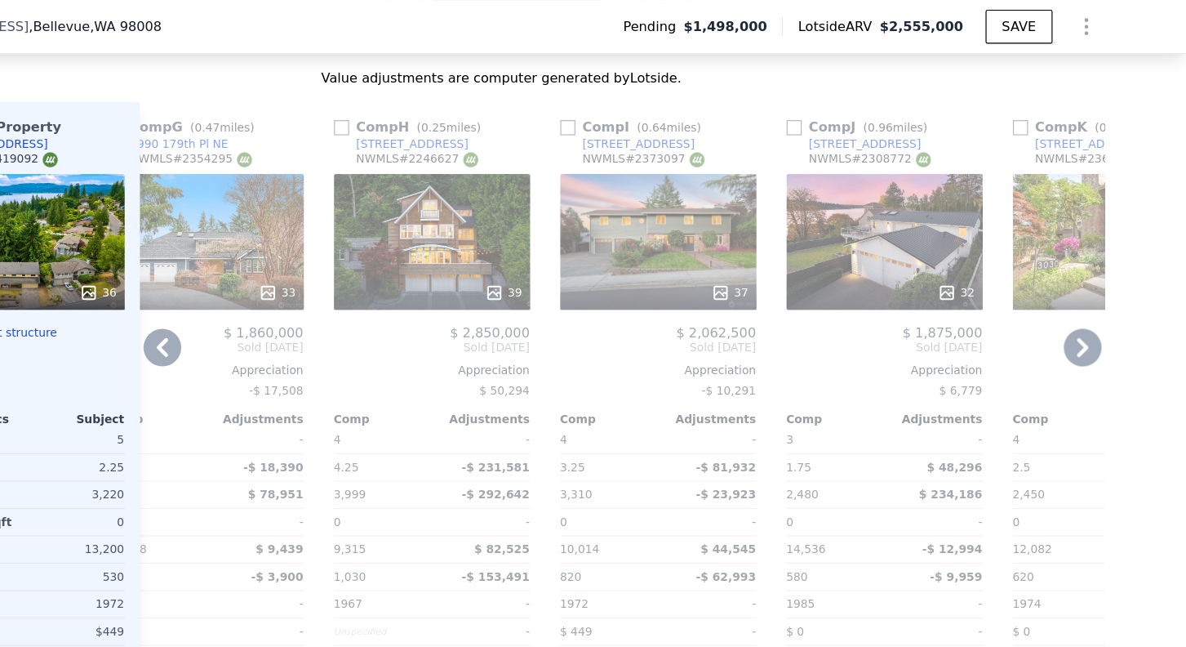
click at [757, 154] on div "37" at bounding box center [729, 209] width 170 height 118
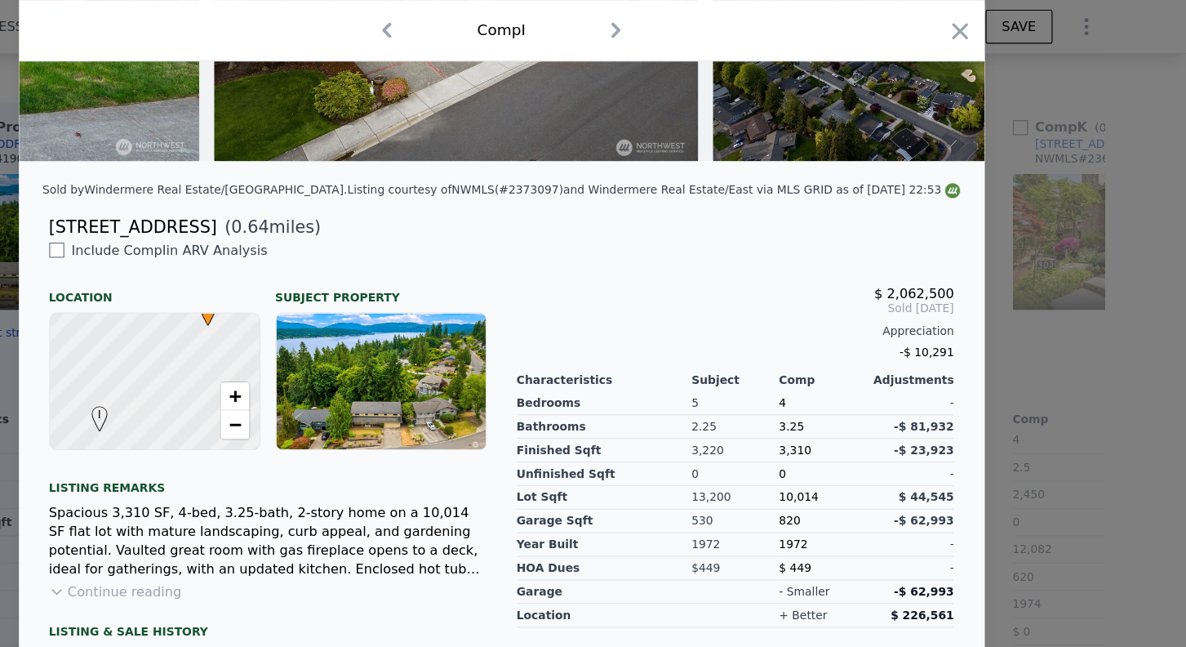
scroll to position [292, 0]
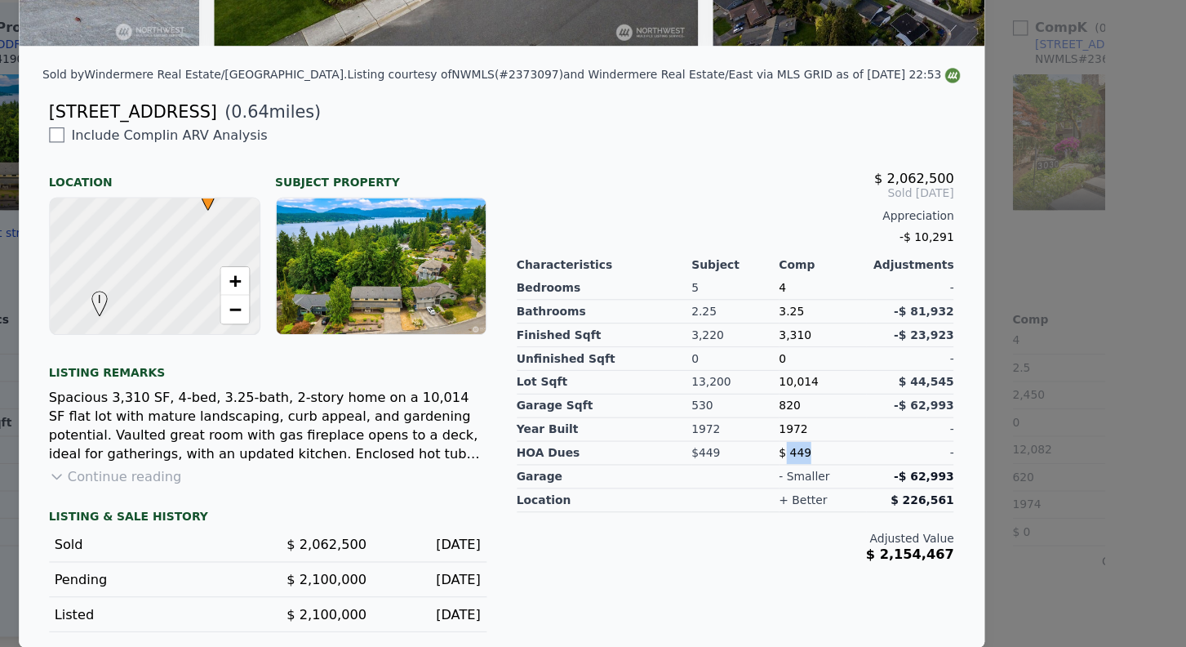
drag, startPoint x: 838, startPoint y: 476, endPoint x: 859, endPoint y: 476, distance: 21.2
click at [859, 476] on span "$ 449" at bounding box center [848, 478] width 28 height 11
drag, startPoint x: 926, startPoint y: 570, endPoint x: 987, endPoint y: 563, distance: 61.7
click at [987, 563] on div "$ 2,062,500 Sold Jun 2025 Appreciation -$ 10,291 Characteristics Subject Comp A…" at bounding box center [796, 414] width 405 height 438
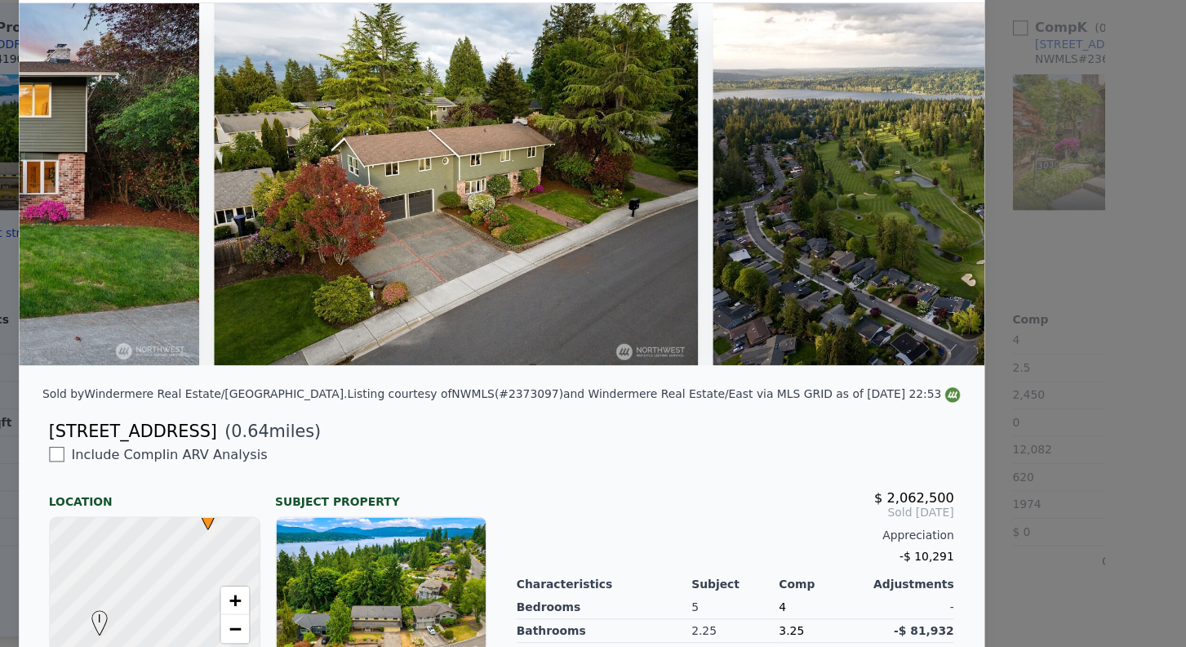
scroll to position [0, 0]
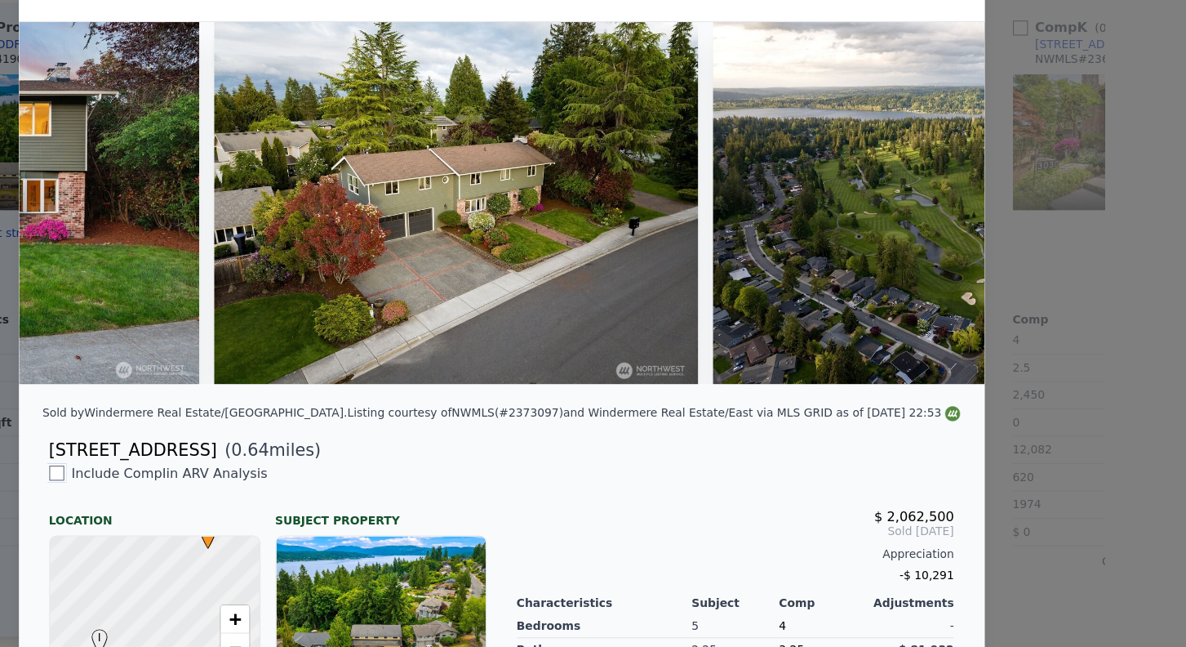
click at [209, 496] on input "checkbox" at bounding box center [208, 495] width 13 height 13
checkbox input "true"
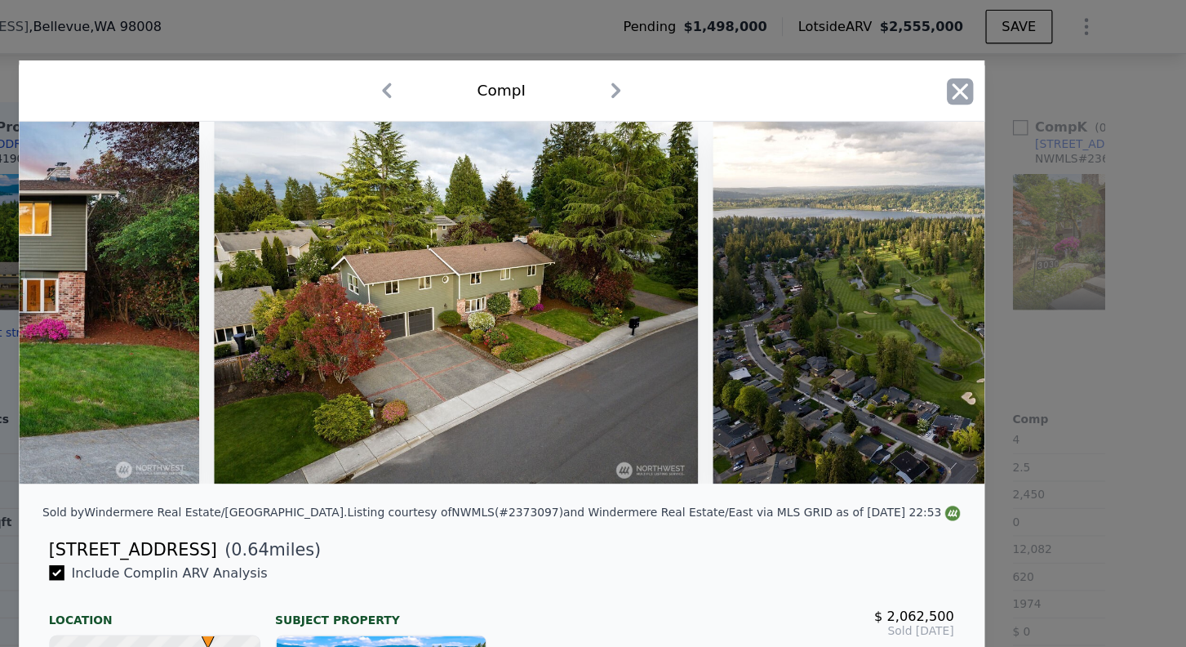
click at [994, 69] on icon "button" at bounding box center [990, 79] width 23 height 23
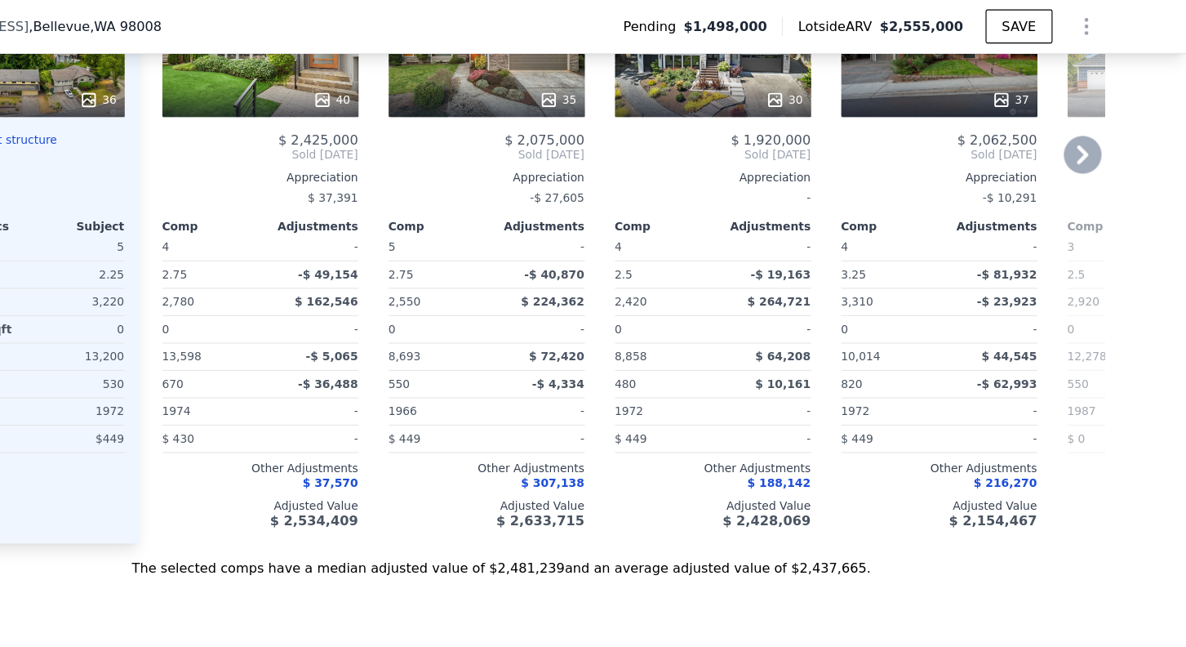
scroll to position [2287, 0]
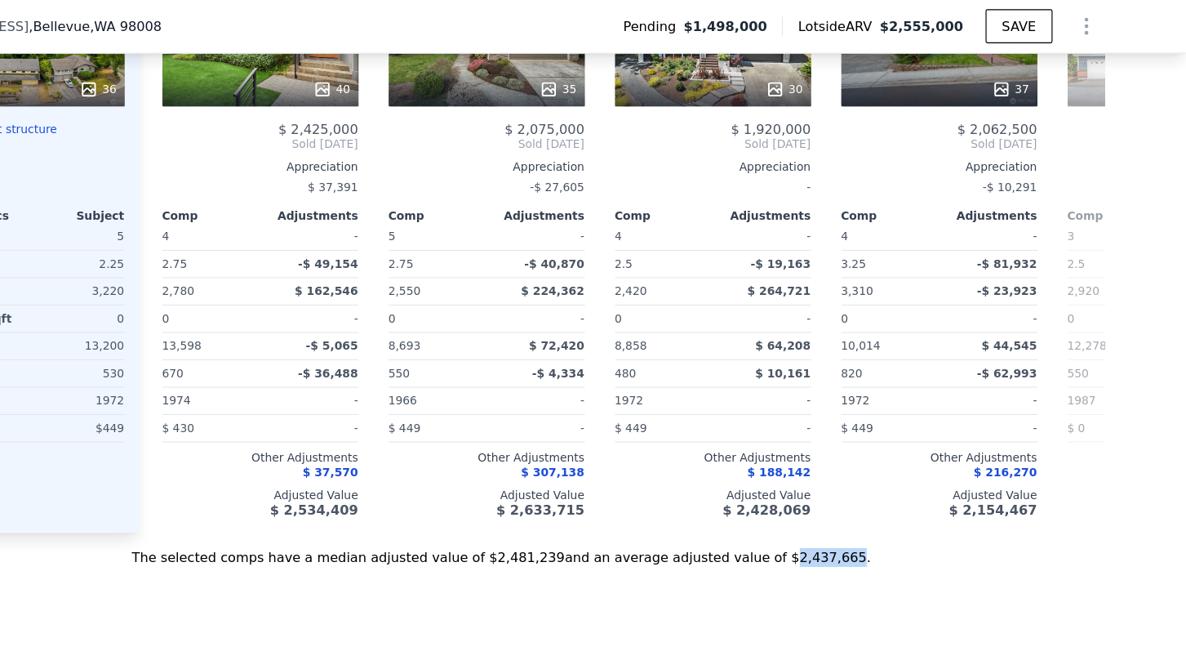
drag, startPoint x: 826, startPoint y: 421, endPoint x: 878, endPoint y: 419, distance: 51.5
click at [878, 461] on div "The selected comps have a median adjusted value of $2,481,239 and an average ad…" at bounding box center [593, 475] width 1045 height 29
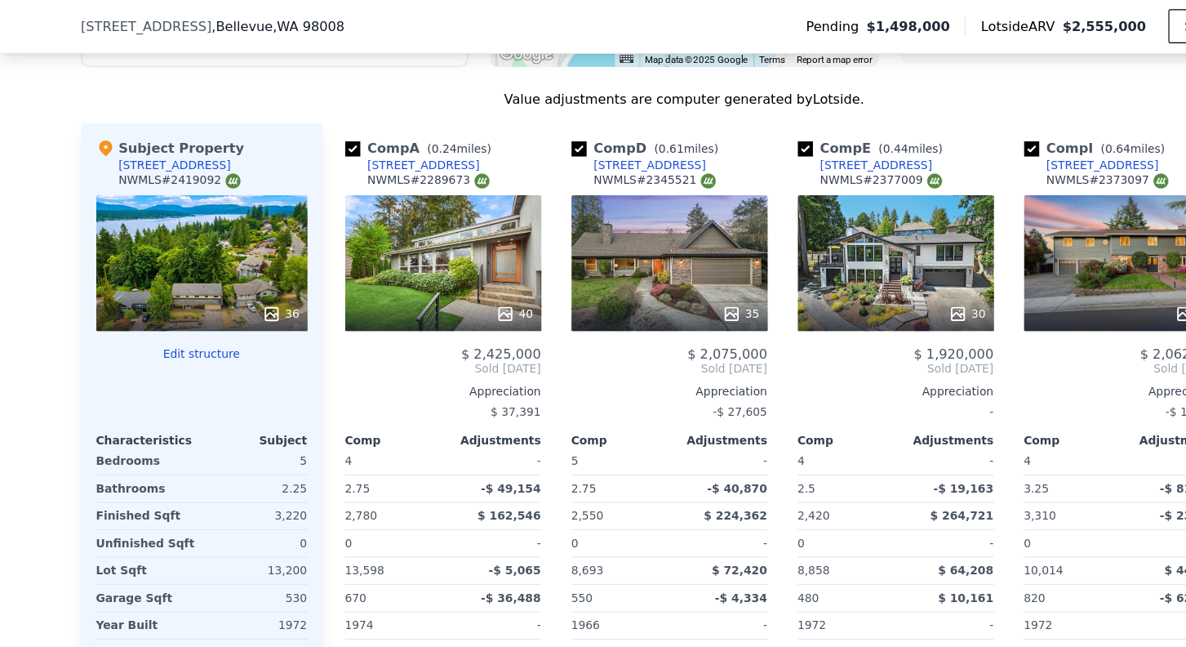
scroll to position [2092, 0]
click at [211, 170] on div "36" at bounding box center [175, 229] width 183 height 118
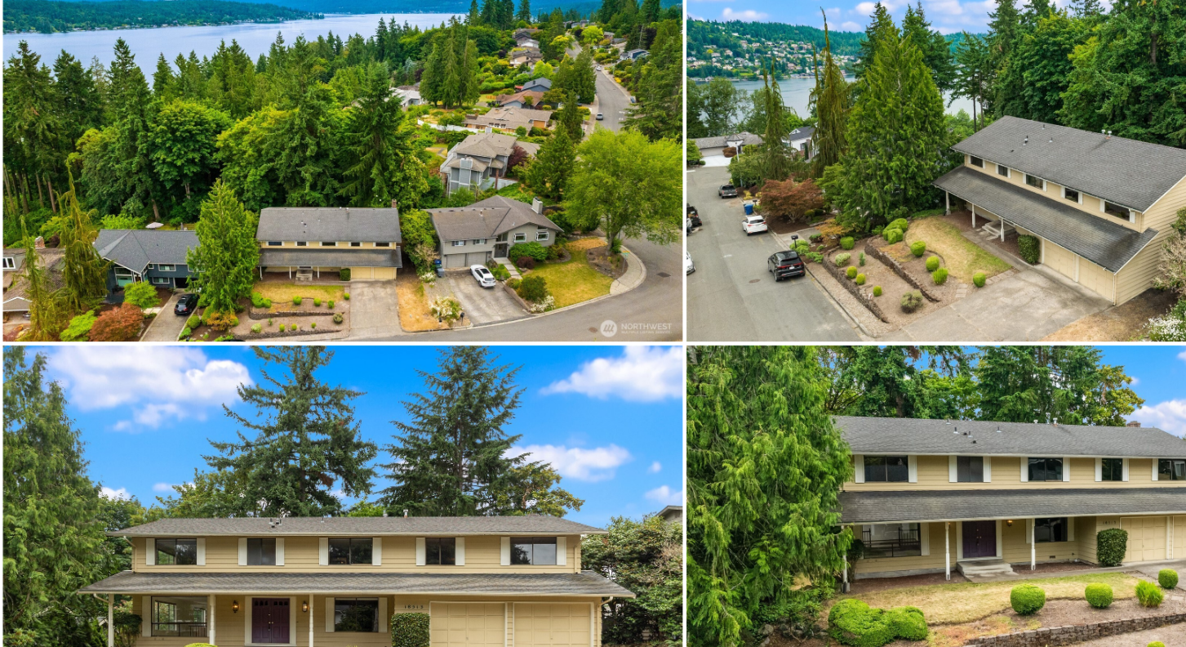
scroll to position [0, 0]
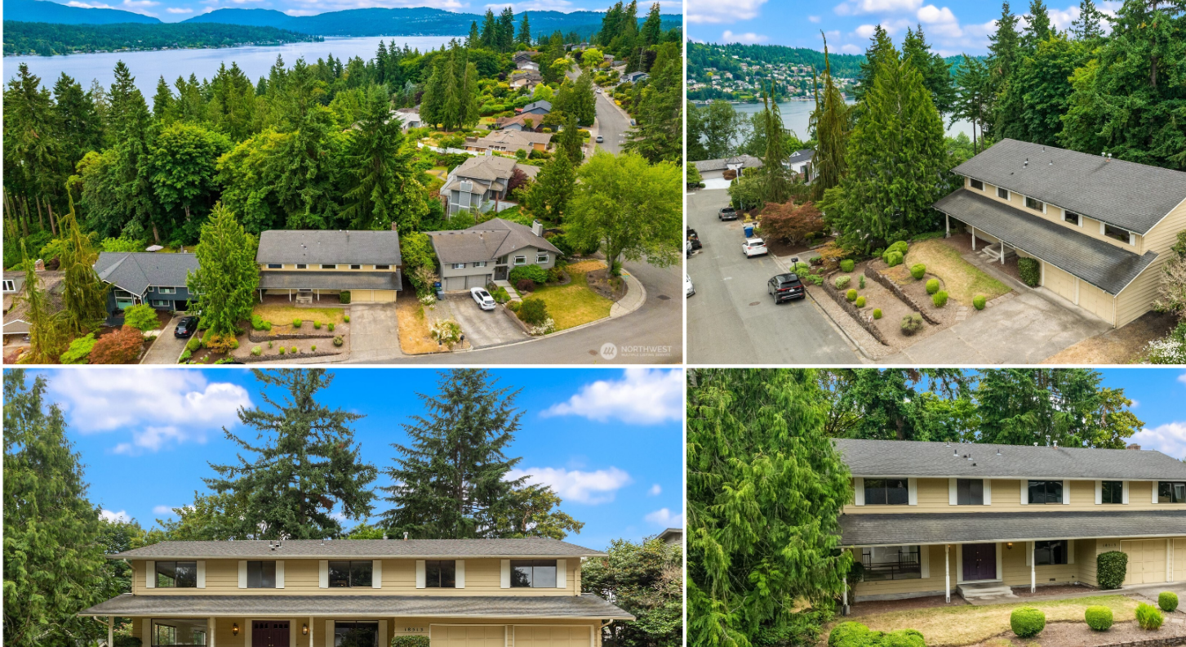
click at [376, 470] on img at bounding box center [297, 530] width 589 height 392
click at [307, 269] on img at bounding box center [297, 165] width 589 height 331
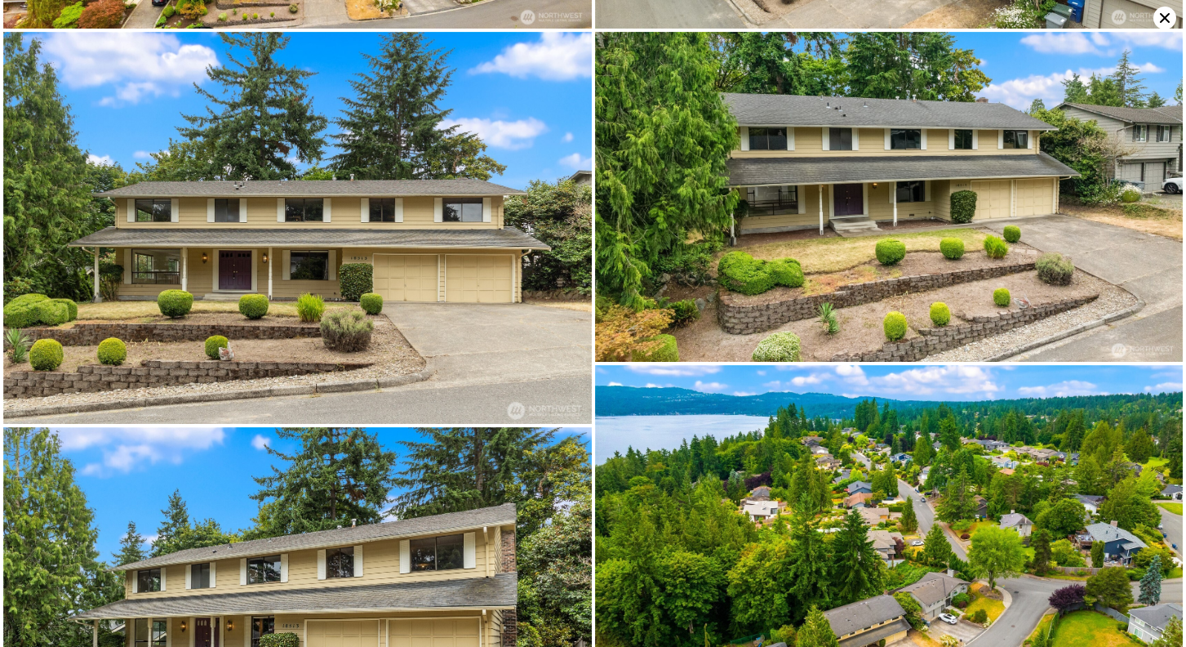
scroll to position [334, 0]
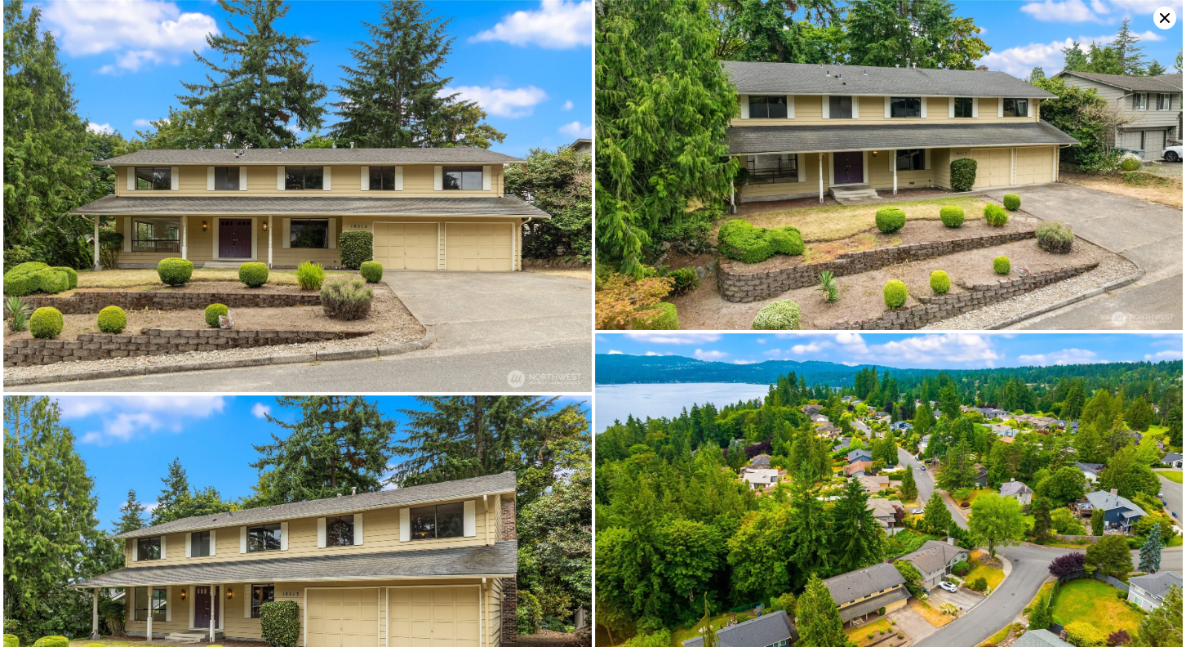
click at [1172, 9] on icon at bounding box center [1165, 18] width 23 height 23
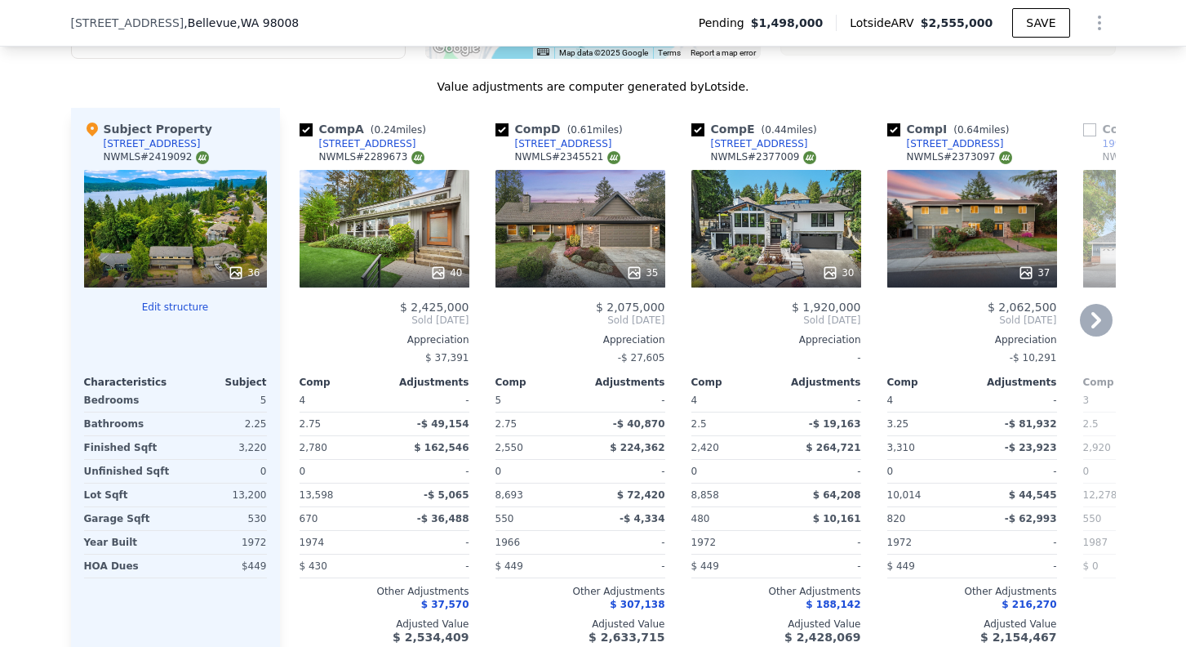
click at [975, 170] on div "37" at bounding box center [972, 229] width 170 height 118
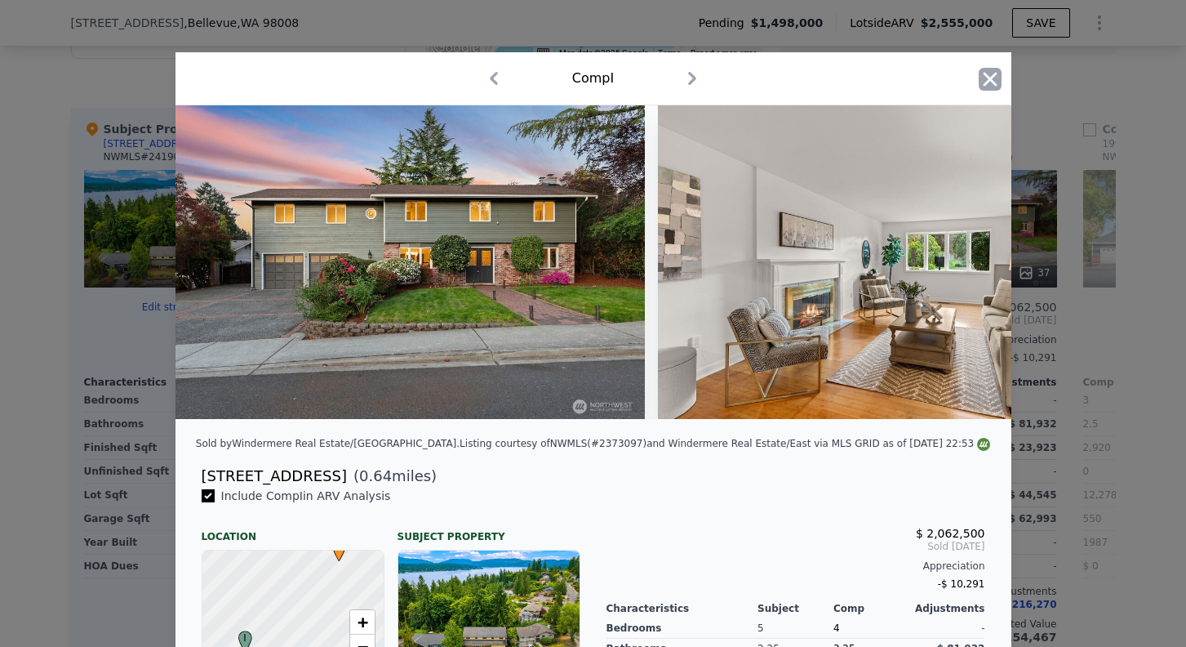
click at [993, 81] on icon "button" at bounding box center [990, 79] width 14 height 14
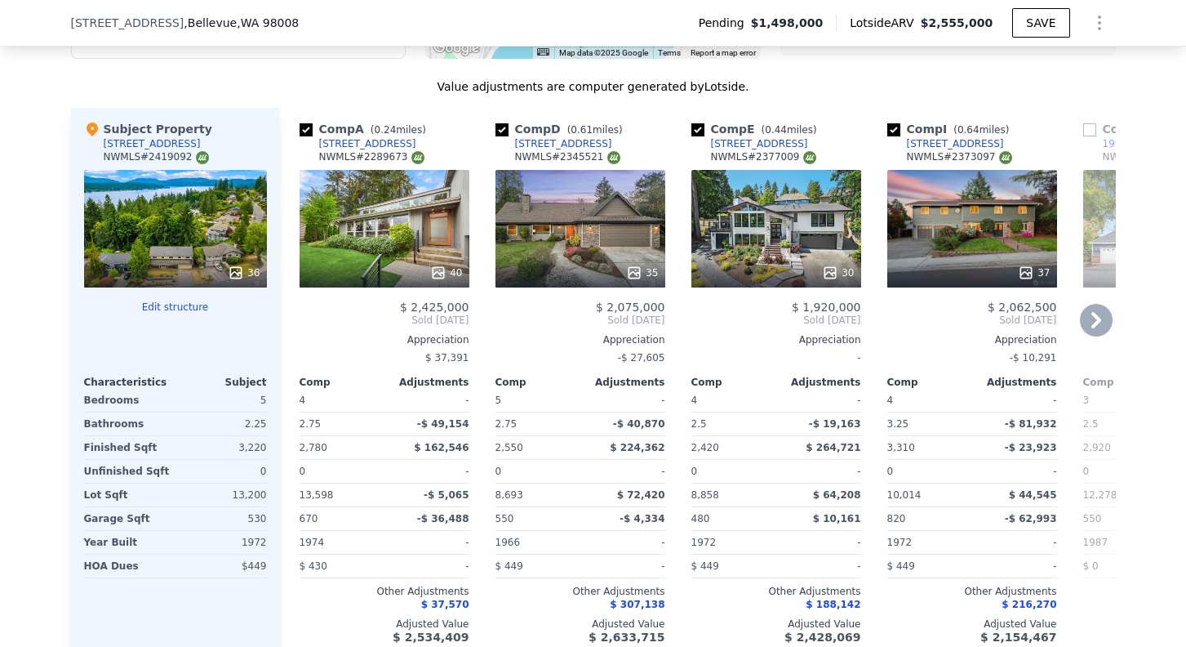
click at [428, 185] on div "40" at bounding box center [385, 229] width 170 height 118
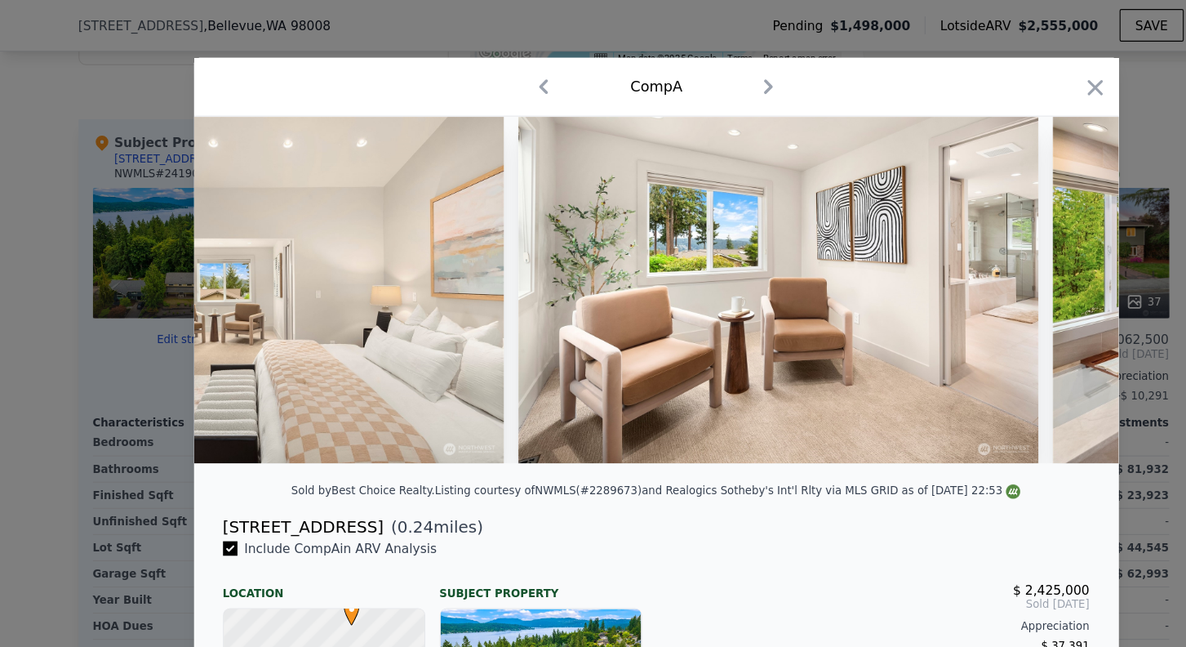
scroll to position [0, 9020]
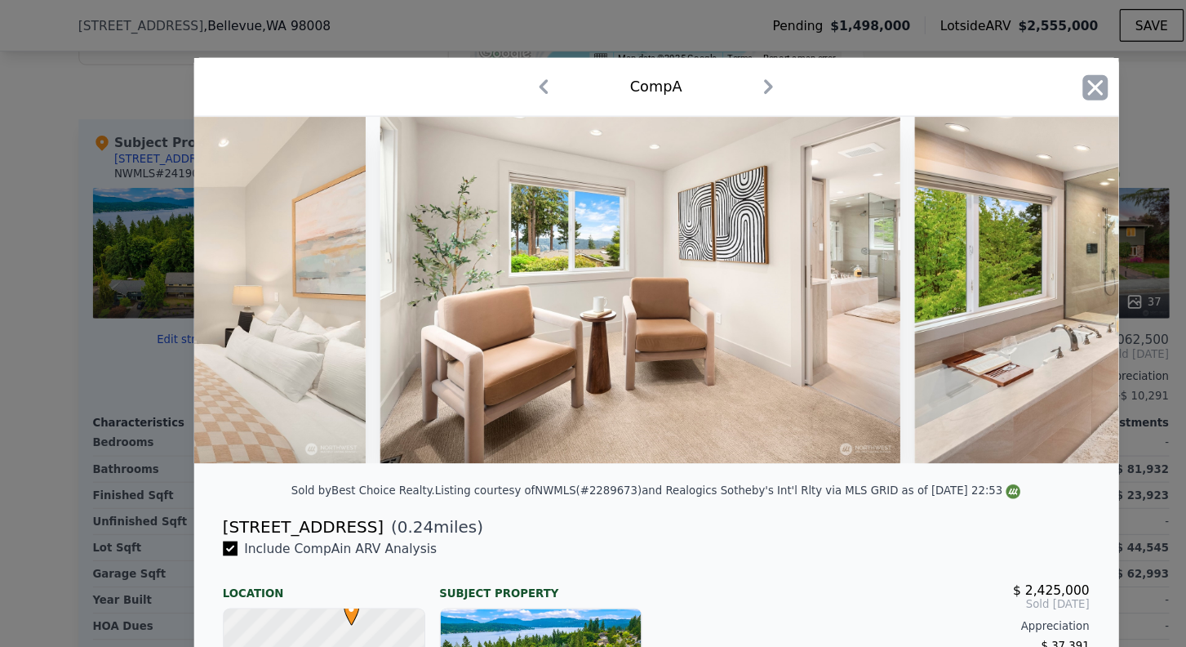
click at [990, 72] on icon "button" at bounding box center [990, 79] width 23 height 23
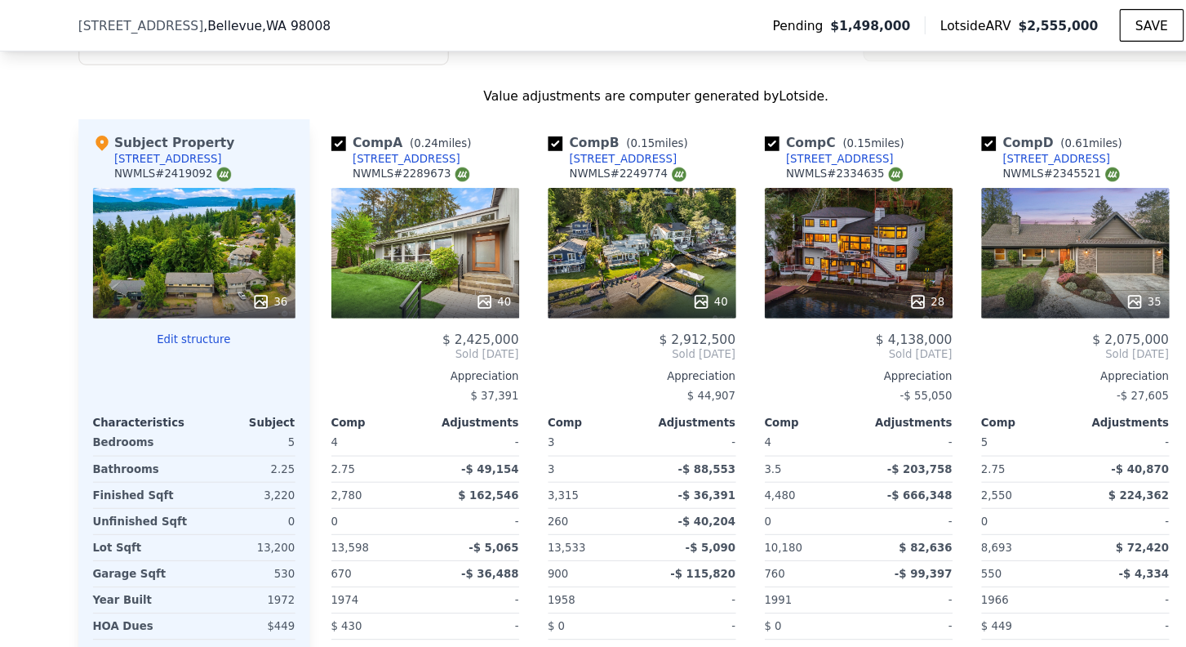
checkbox input "true"
drag, startPoint x: 406, startPoint y: 84, endPoint x: 319, endPoint y: 87, distance: 86.6
click at [319, 121] on div "Comp A ( 0.24 miles) 1465 185th Ave NE NWMLS # 2289673" at bounding box center [385, 145] width 170 height 49
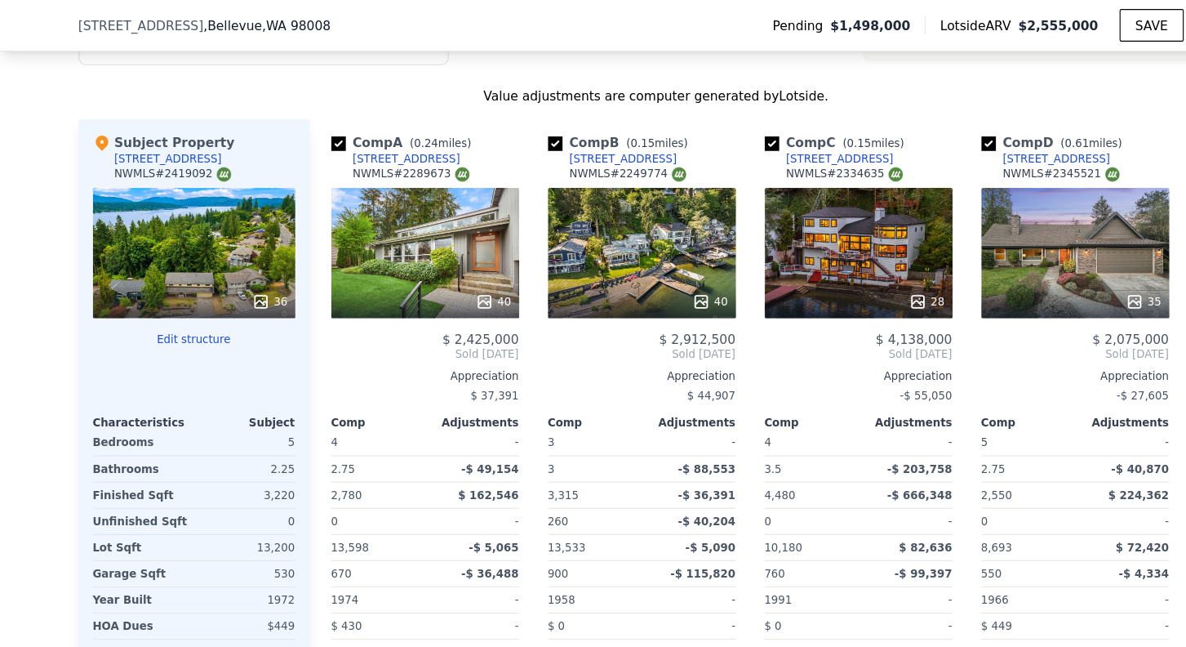
click at [376, 137] on div "1465 185th Ave NE" at bounding box center [367, 143] width 97 height 13
click at [588, 137] on div "1820 W Lake Sammamish Pkwy NE" at bounding box center [563, 143] width 97 height 13
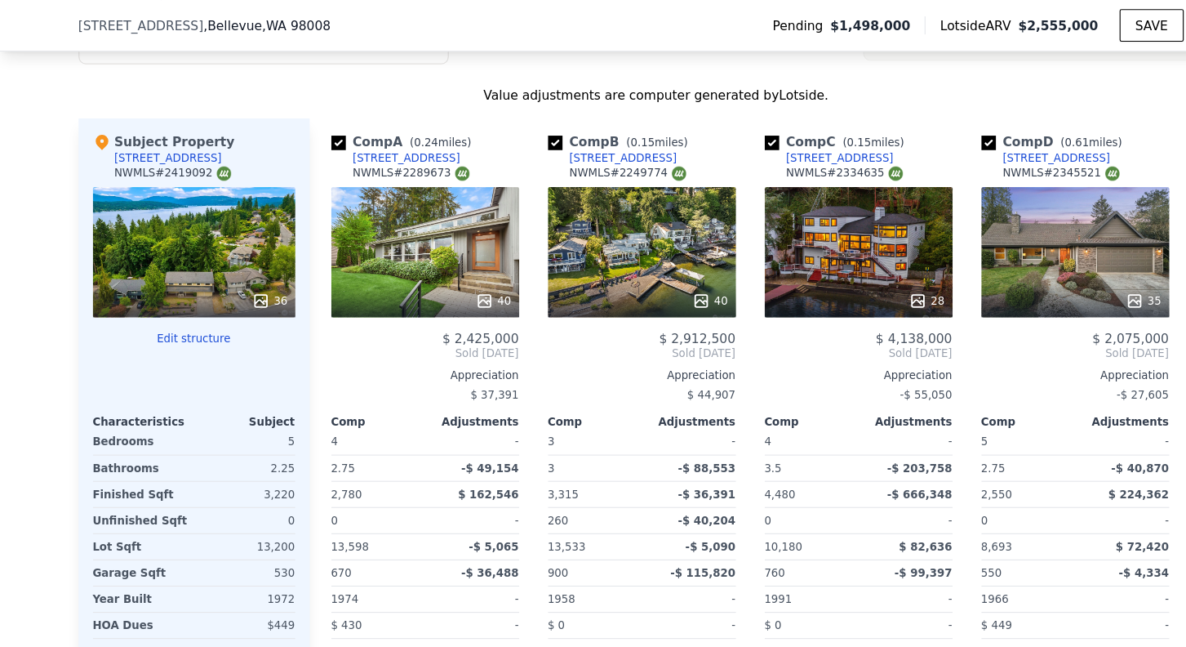
click at [968, 136] on div "1342 179th Ave NE" at bounding box center [955, 142] width 97 height 13
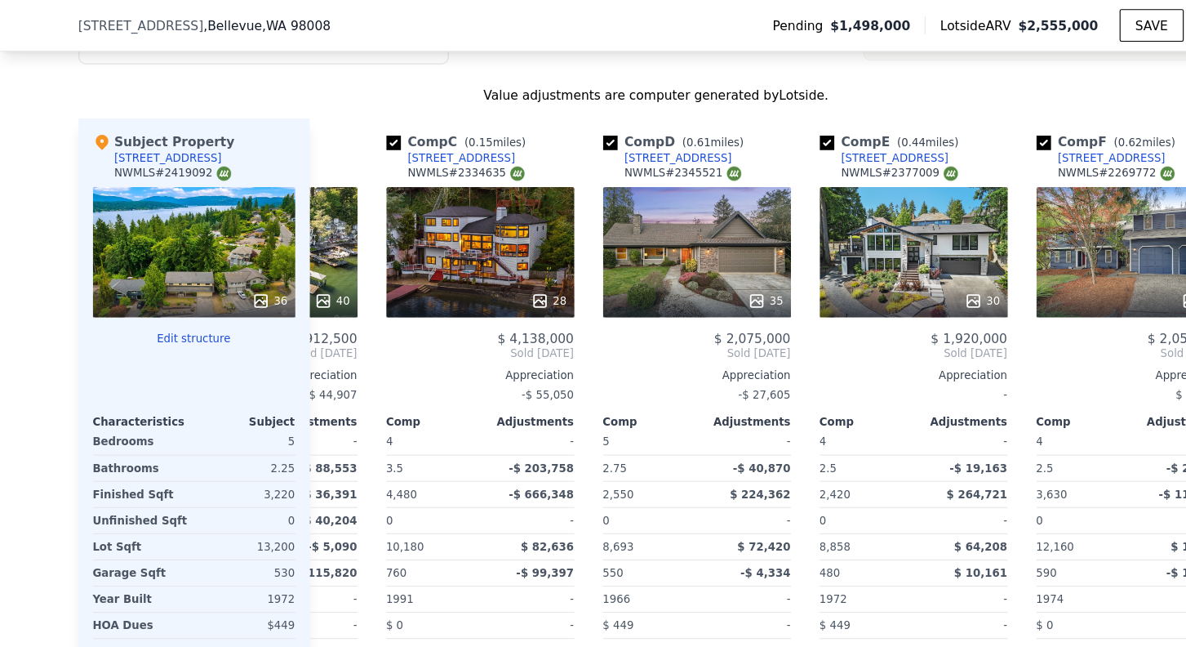
scroll to position [0, 411]
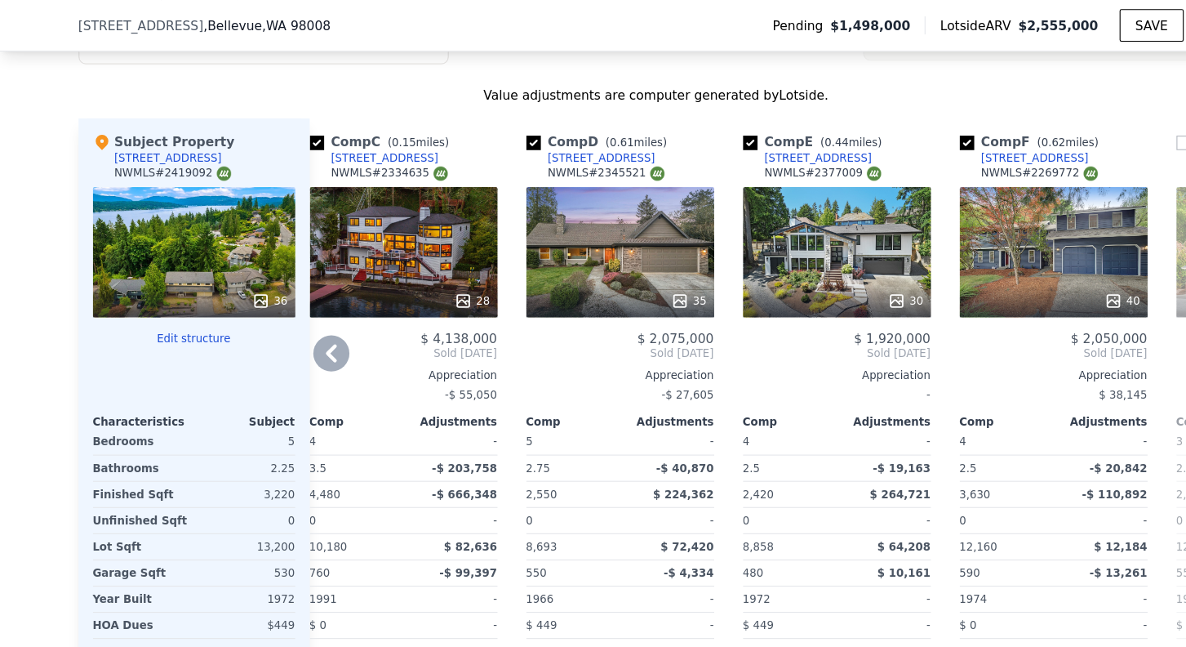
click at [736, 136] on div "[STREET_ADDRESS]" at bounding box center [740, 142] width 97 height 13
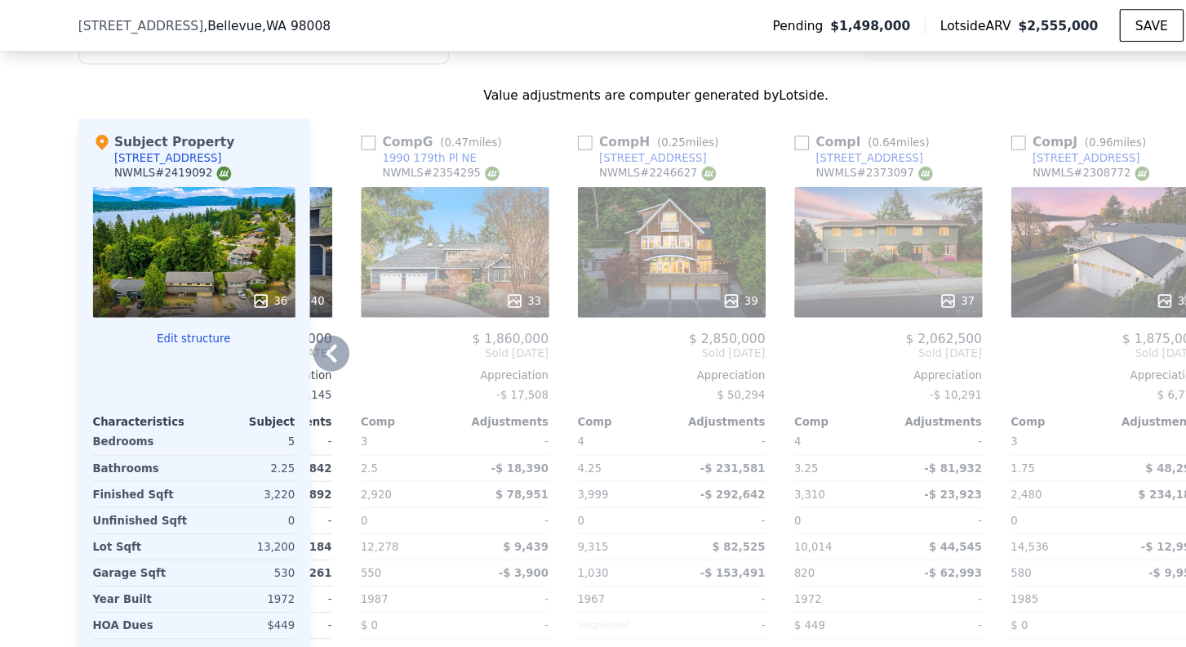
scroll to position [0, 1181]
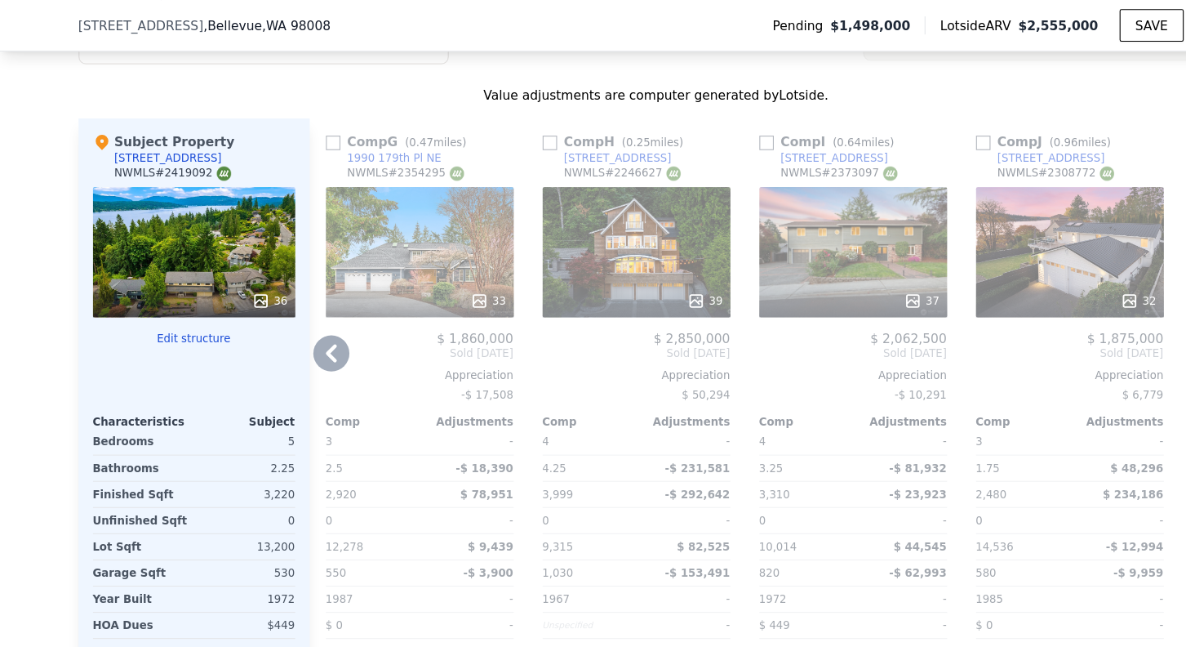
click at [758, 136] on div "1216 179th Pl NE" at bounding box center [754, 142] width 97 height 13
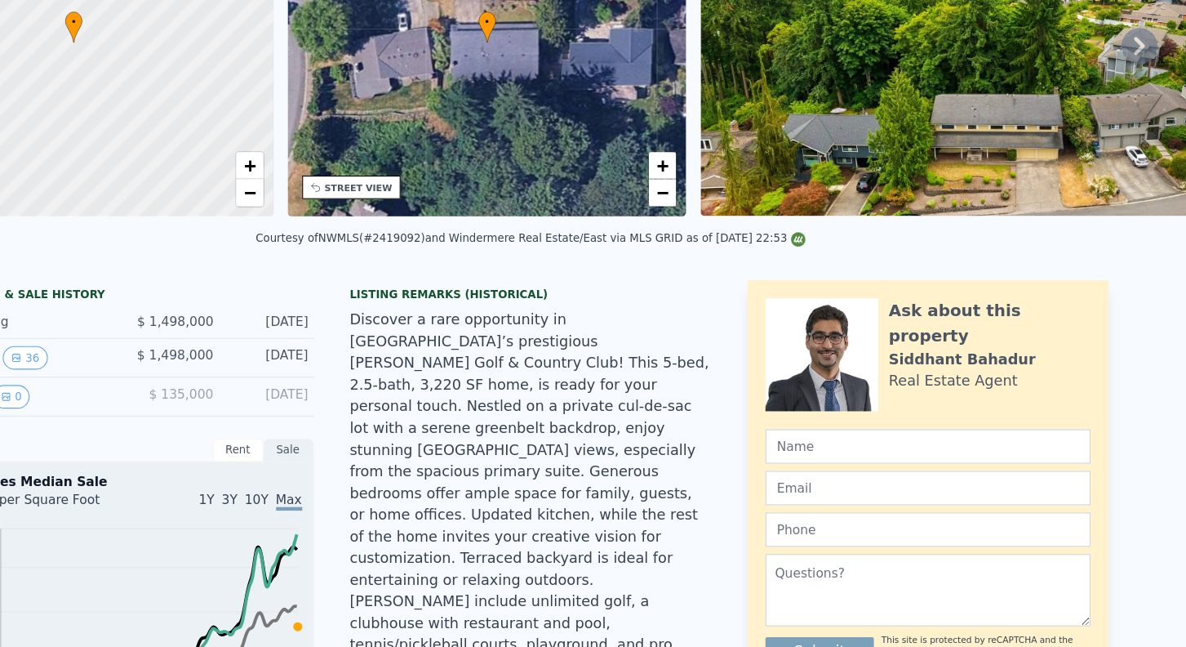
scroll to position [3, 0]
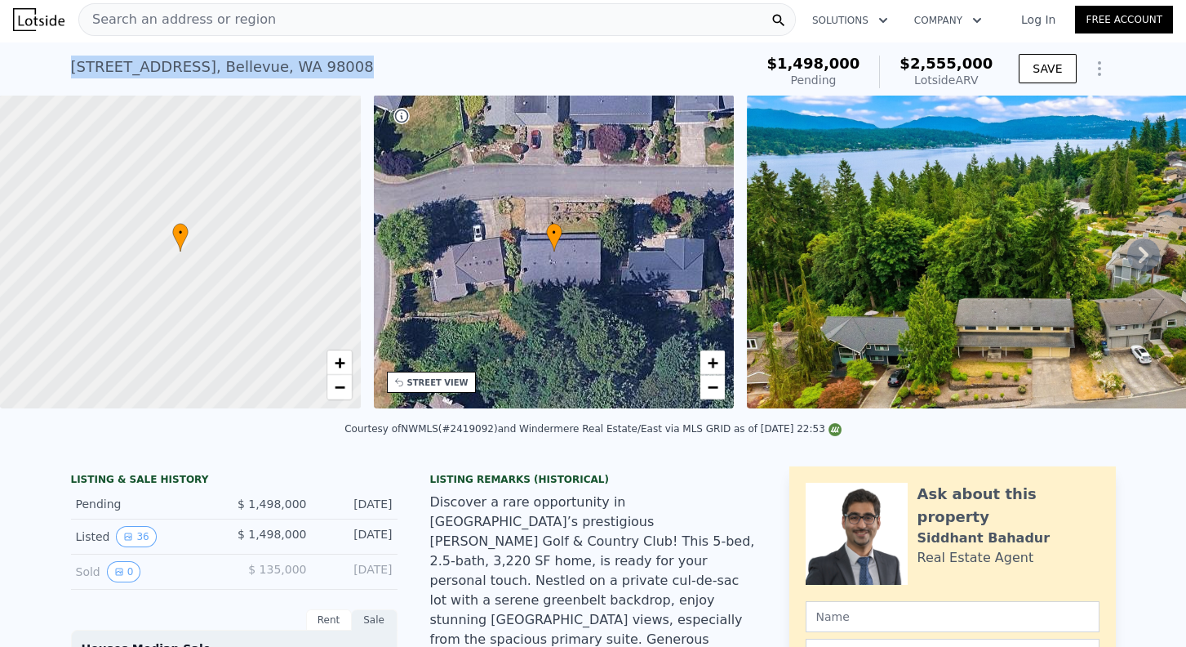
drag, startPoint x: 340, startPoint y: 71, endPoint x: 73, endPoint y: 67, distance: 267.0
click at [73, 67] on div "18513 NE 19th Pl , Bellevue , WA 98008 Pending from $1.498m (~ARV $2.555m )" at bounding box center [409, 72] width 677 height 46
copy div "18513 NE 19th Pl , Bellevue , WA 98008"
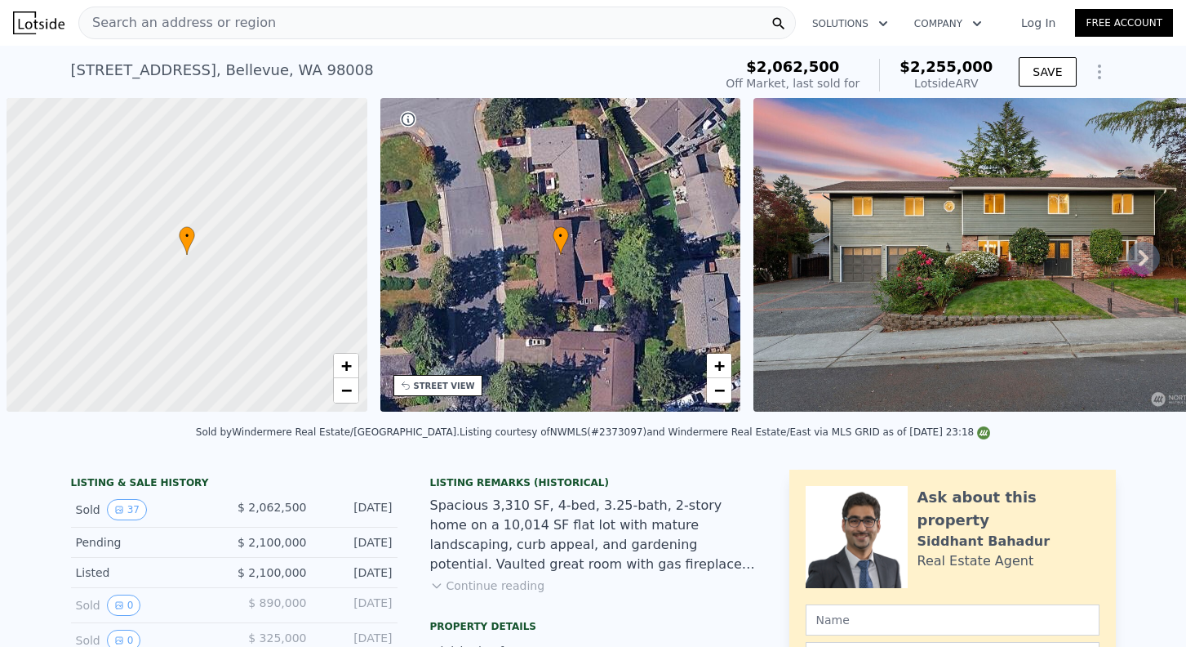
scroll to position [0, 7]
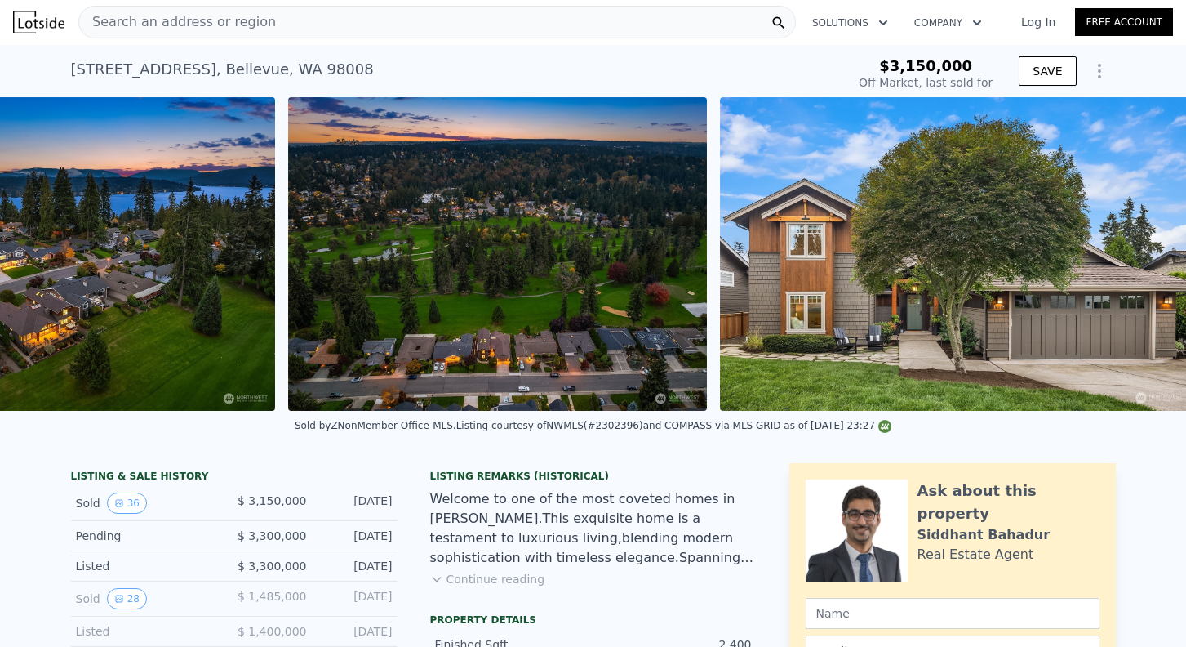
scroll to position [0, 16598]
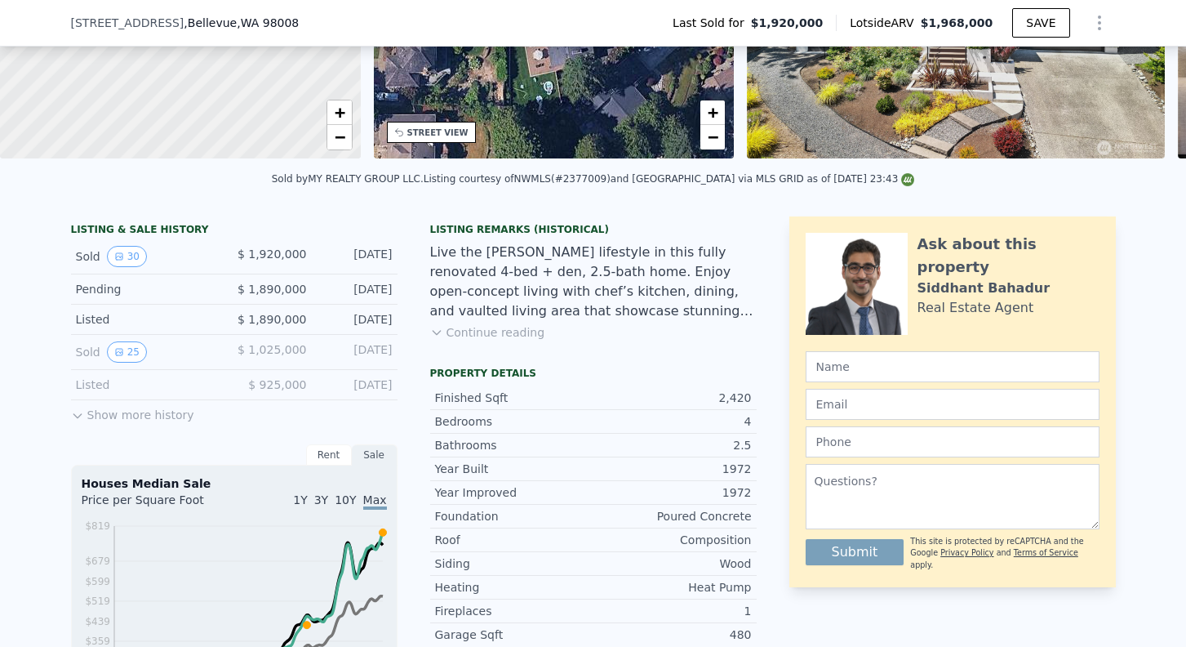
scroll to position [113, 0]
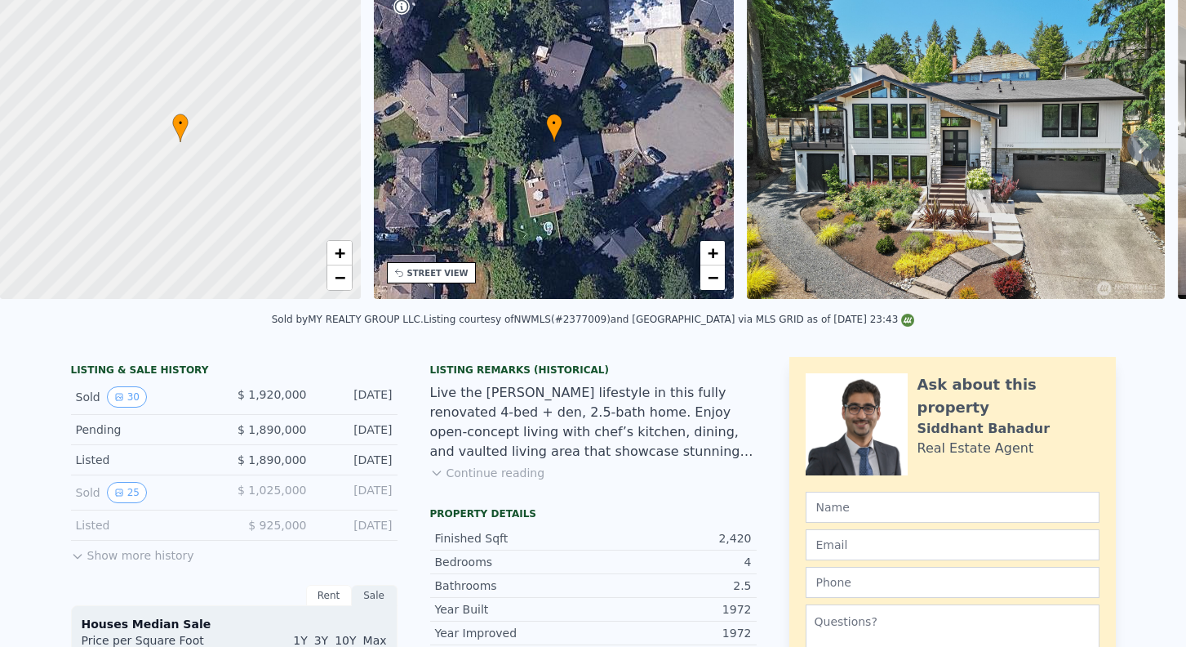
click at [1146, 162] on icon at bounding box center [1144, 145] width 33 height 33
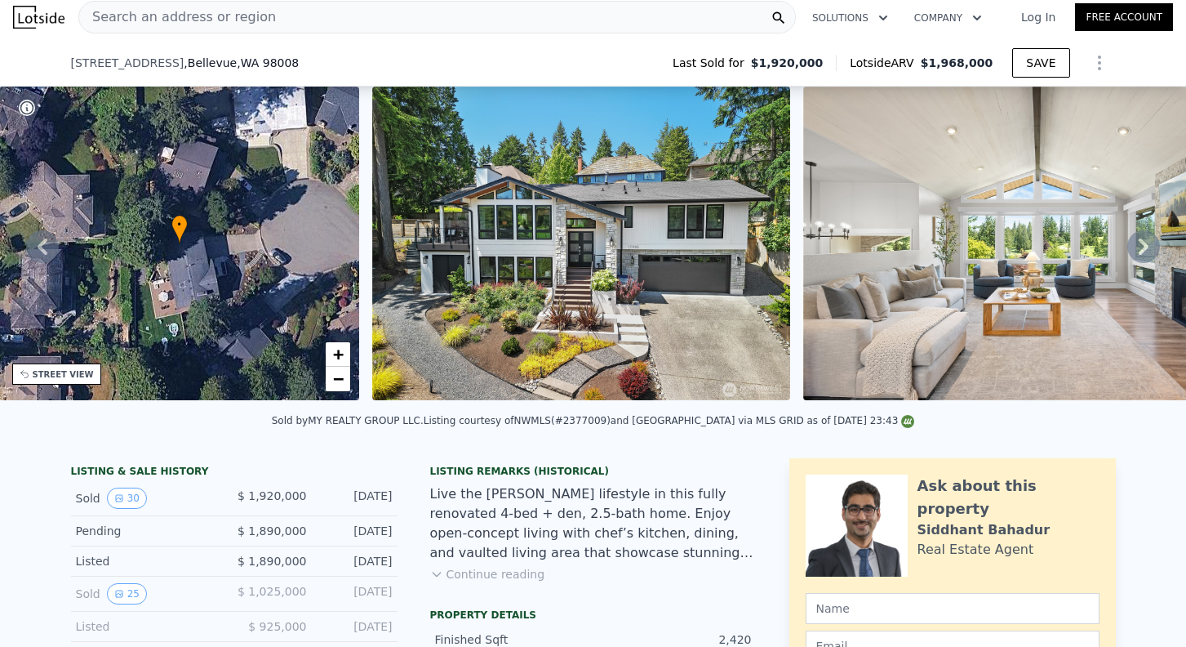
scroll to position [0, 380]
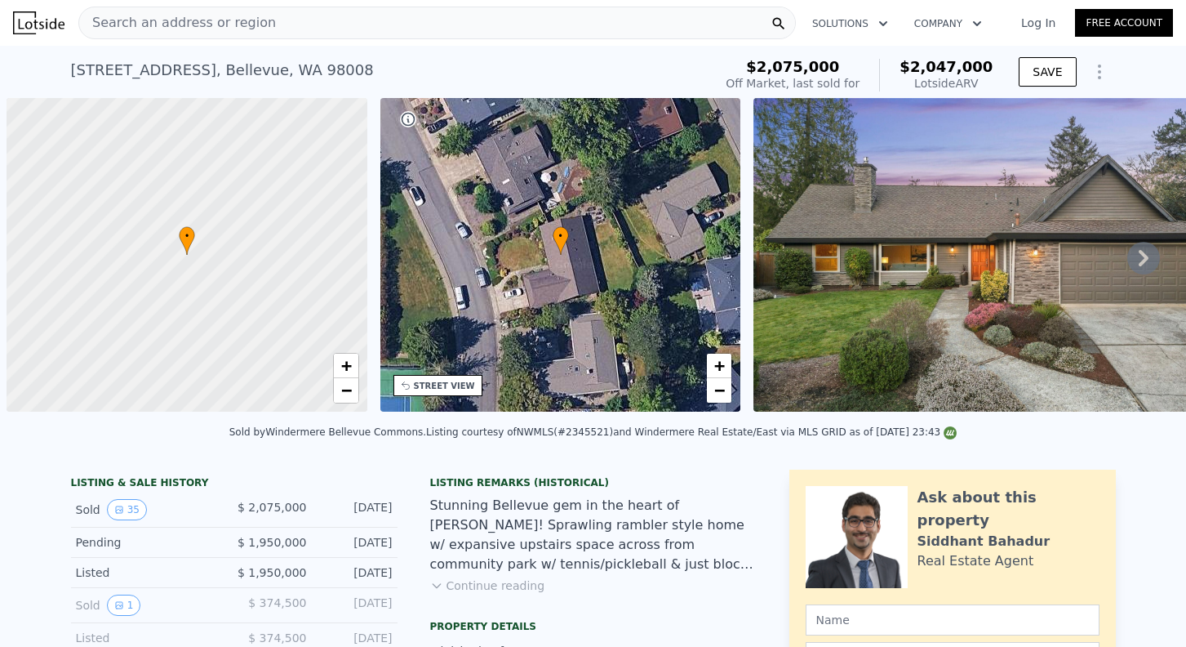
scroll to position [0, 7]
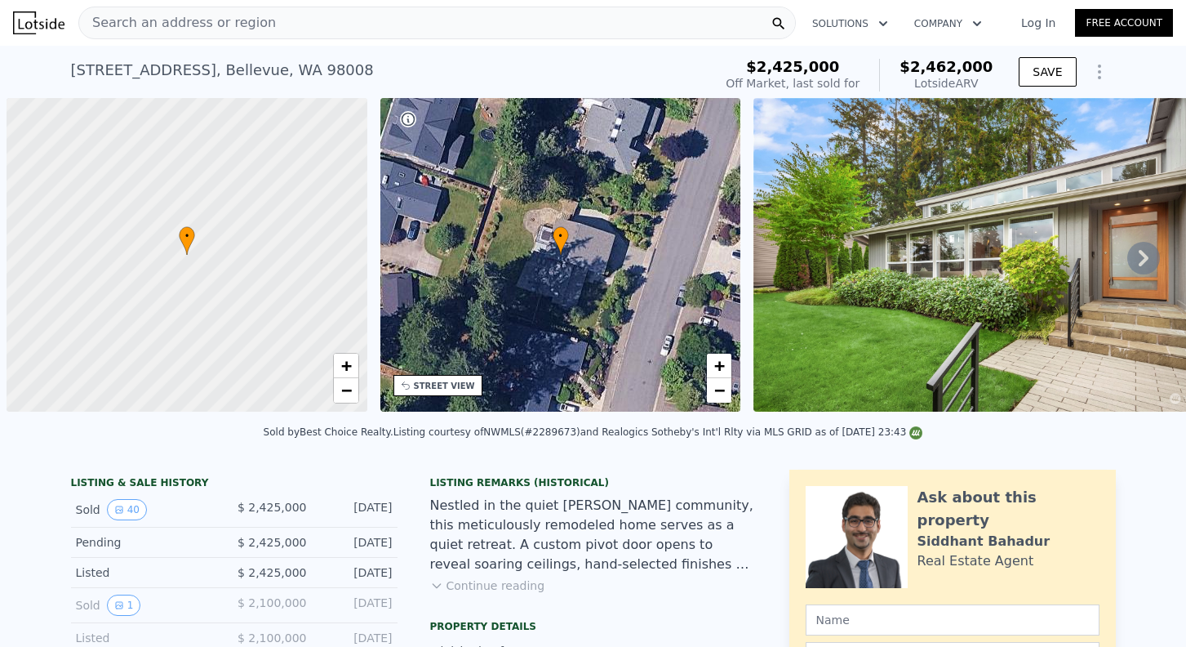
scroll to position [0, 7]
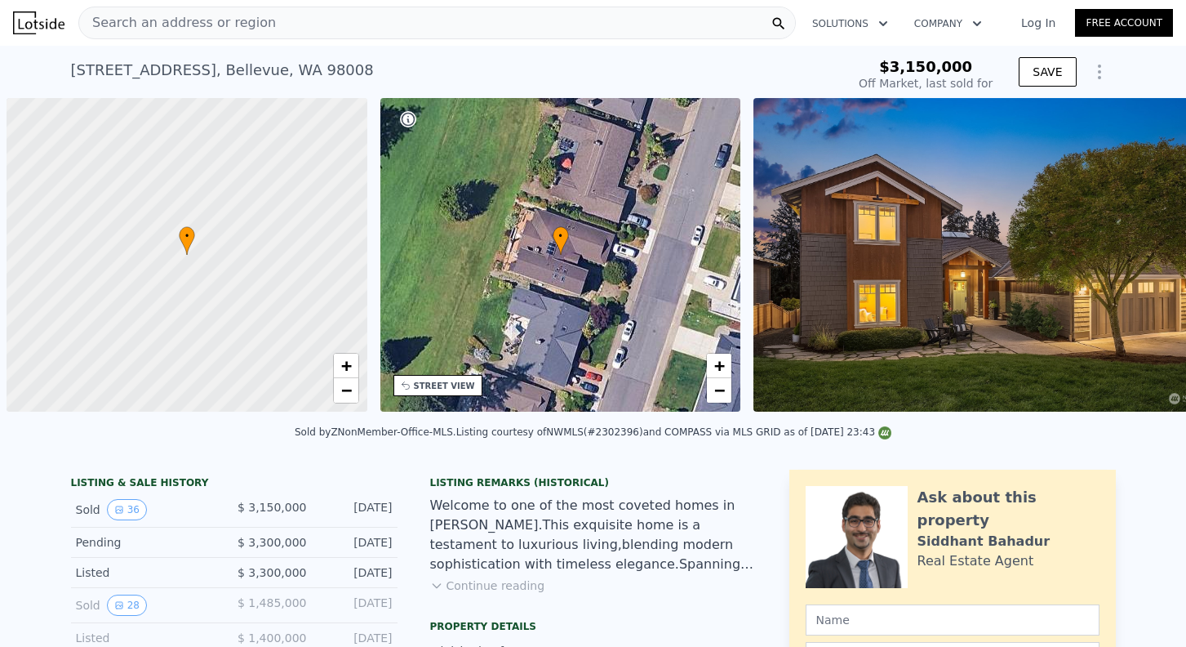
type input "-$ 3,428,458"
